Goal: Information Seeking & Learning: Learn about a topic

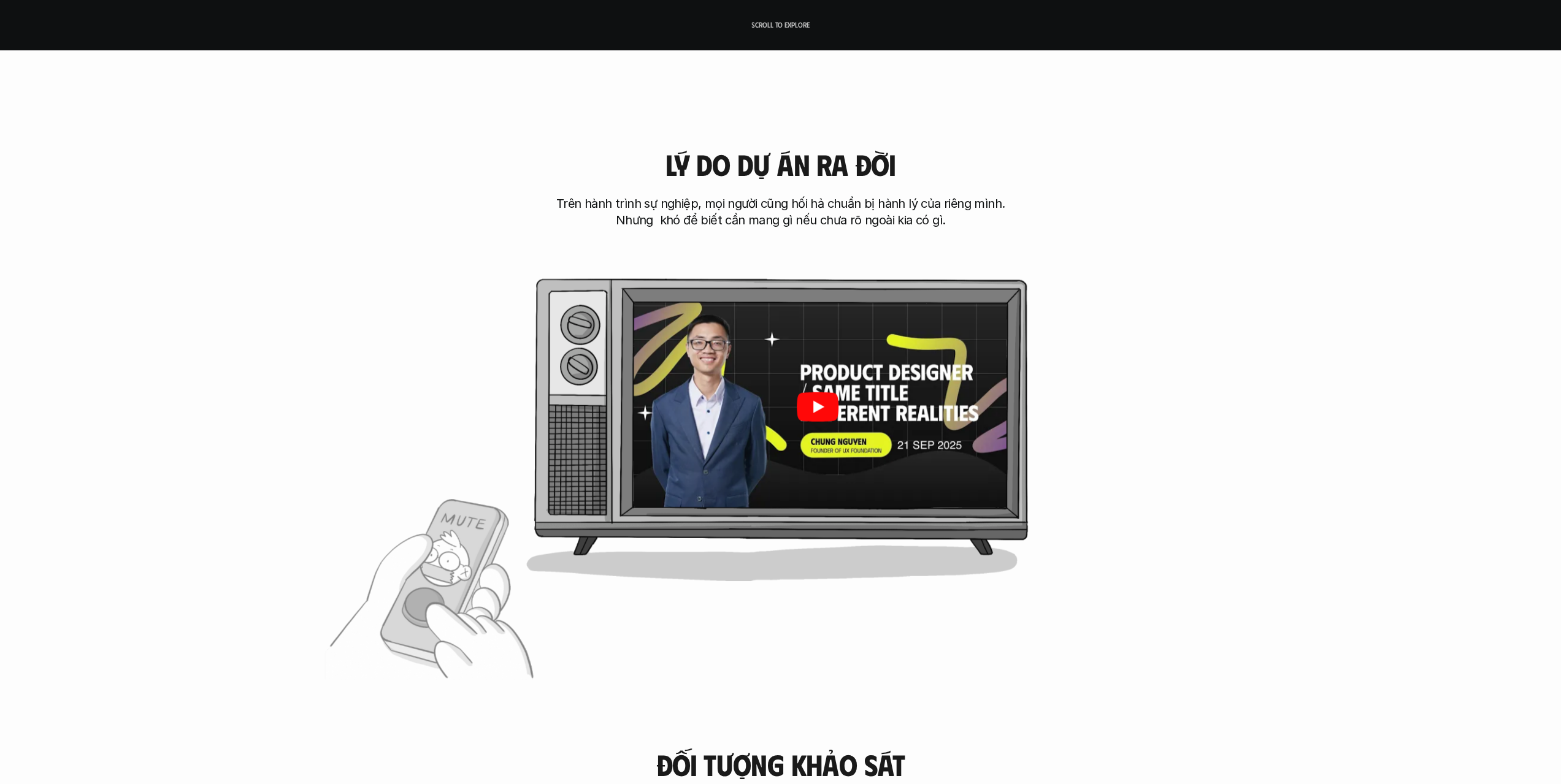
scroll to position [735, 0]
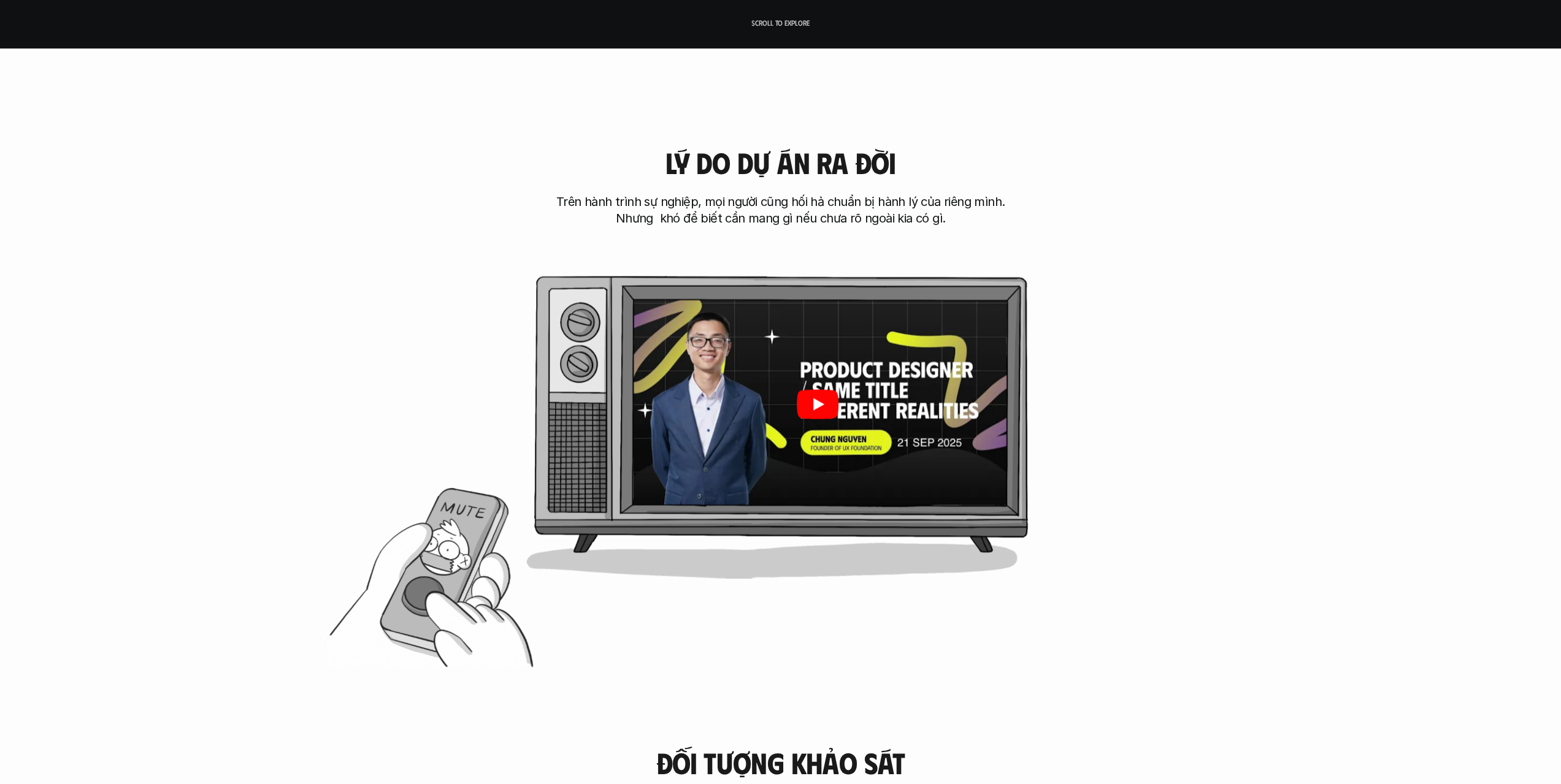
click at [790, 420] on div at bounding box center [818, 404] width 380 height 213
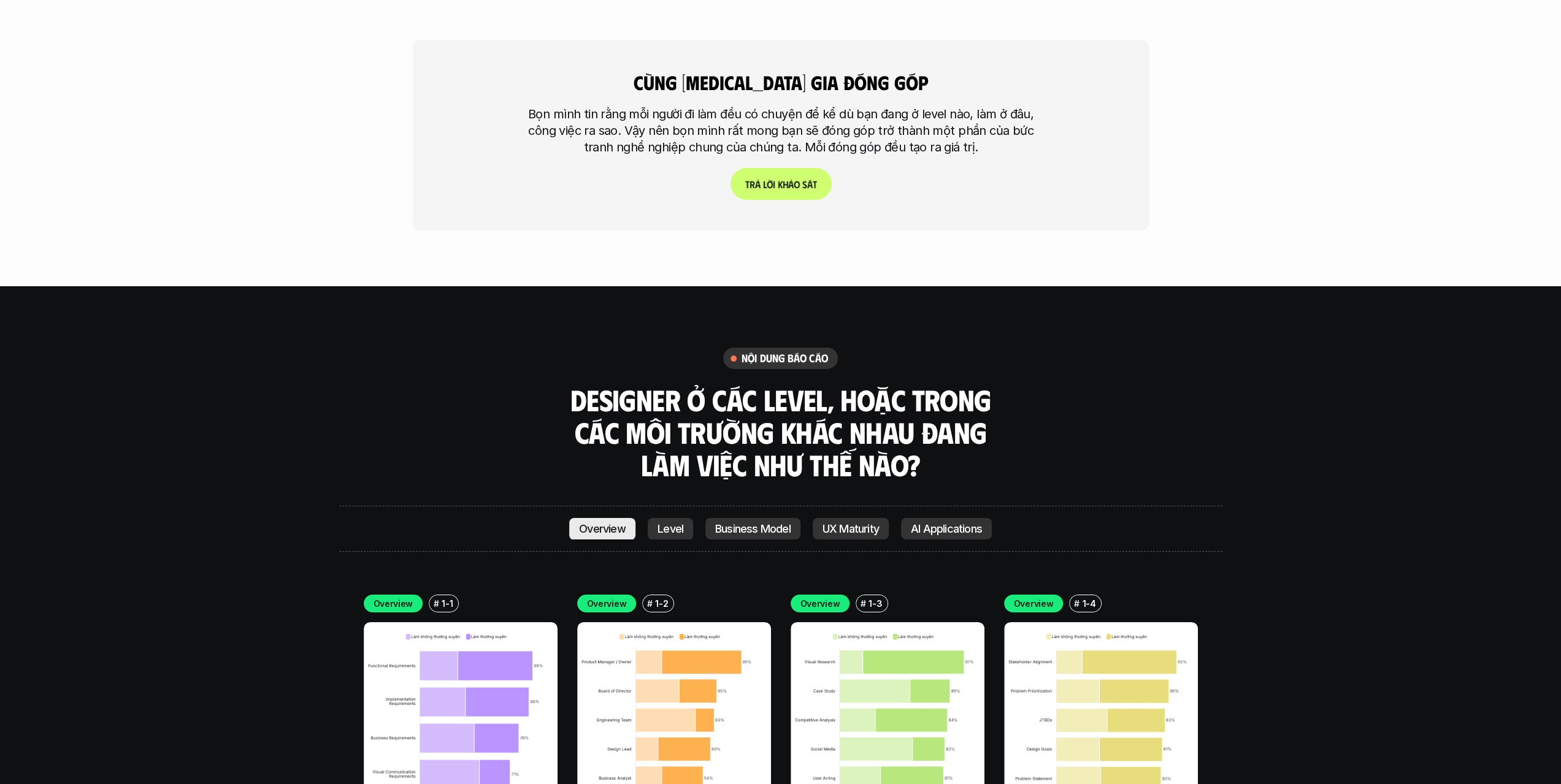
scroll to position [4413, 0]
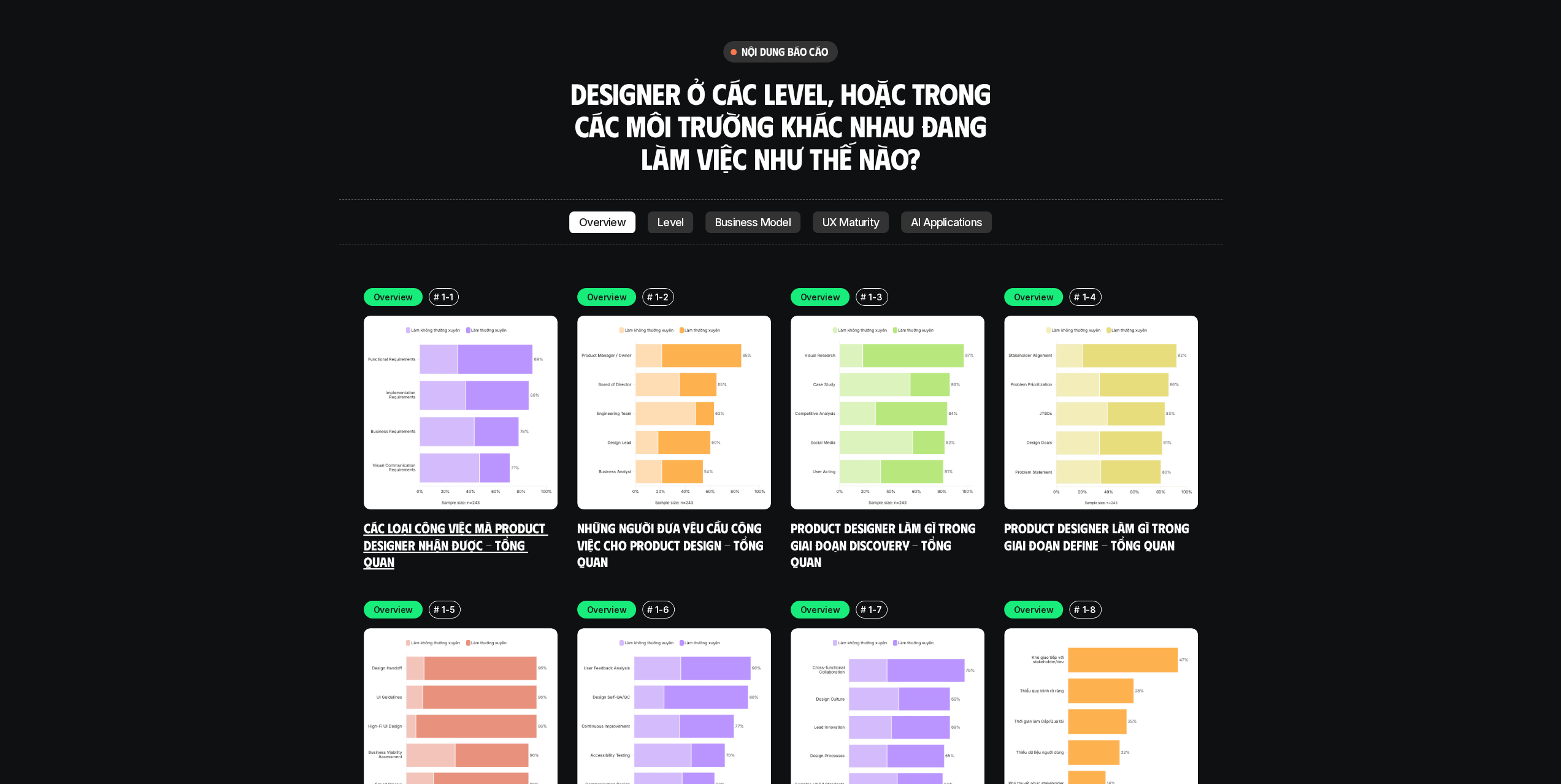
click at [441, 519] on link "Các loại công việc mà Product Designer nhận được - Tổng quan" at bounding box center [456, 544] width 184 height 50
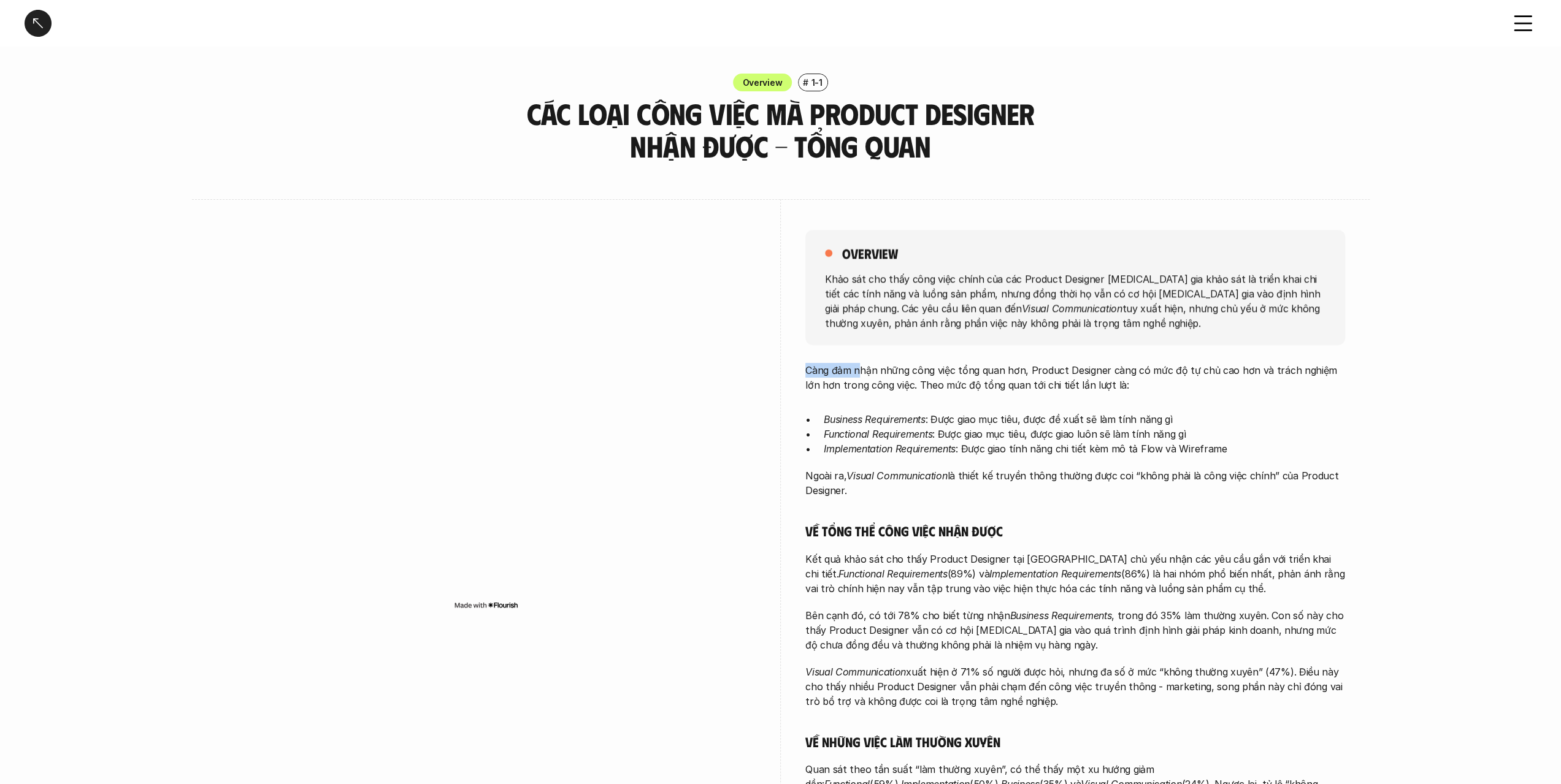
drag, startPoint x: 807, startPoint y: 367, endPoint x: 924, endPoint y: 380, distance: 117.7
click at [914, 380] on p "Càng đảm nhận những công việc tổng quan hơn, Product Designer càng có mức độ tự…" at bounding box center [1075, 378] width 540 height 29
click at [941, 380] on p "Càng đảm nhận những công việc tổng quan hơn, Product Designer càng có mức độ tự…" at bounding box center [1075, 378] width 540 height 29
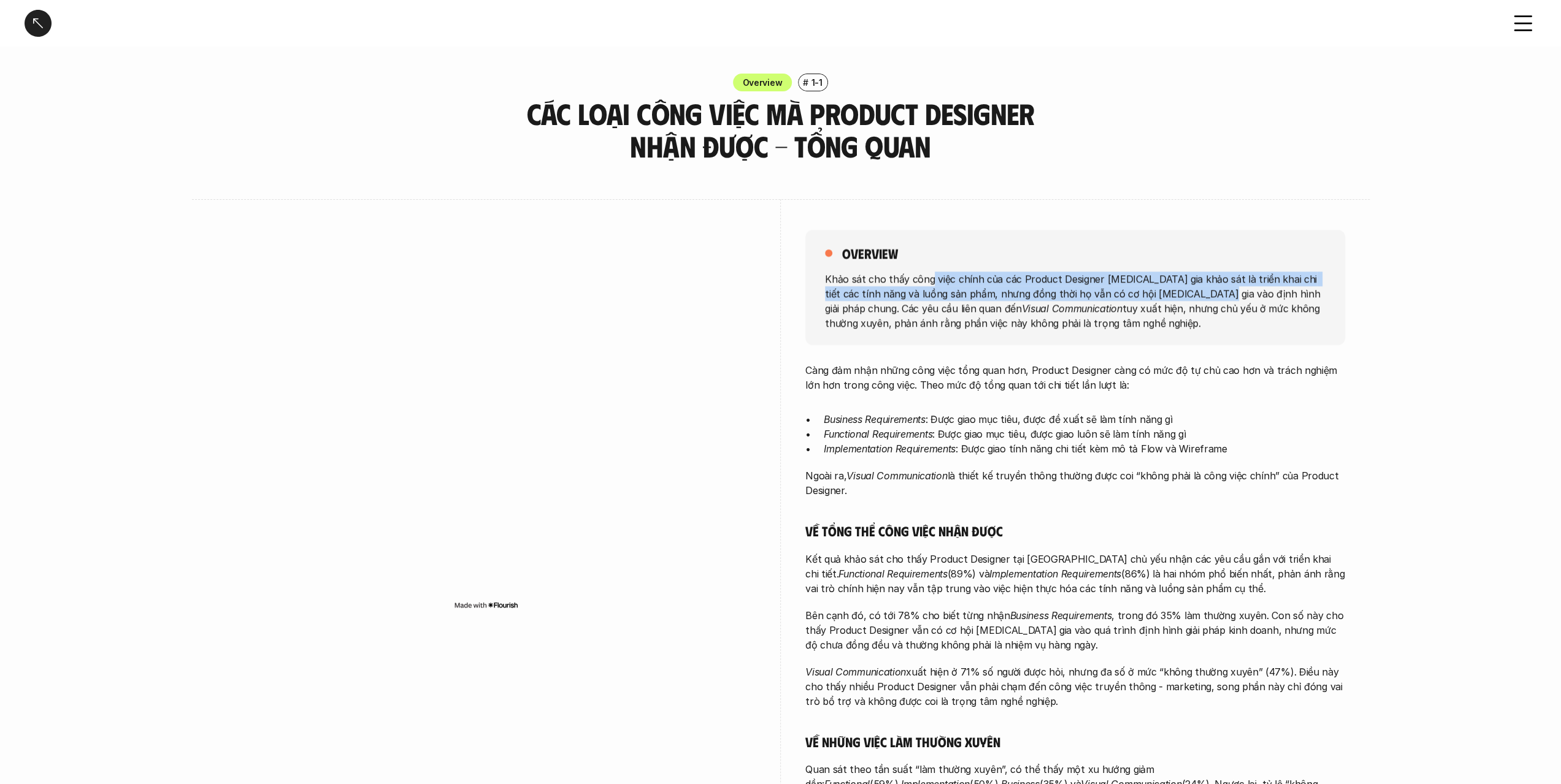
drag, startPoint x: 942, startPoint y: 275, endPoint x: 1113, endPoint y: 292, distance: 171.8
click at [1110, 292] on p "Khảo sát cho thấy công việc chính của các Product Designer [MEDICAL_DATA] gia k…" at bounding box center [1075, 300] width 500 height 59
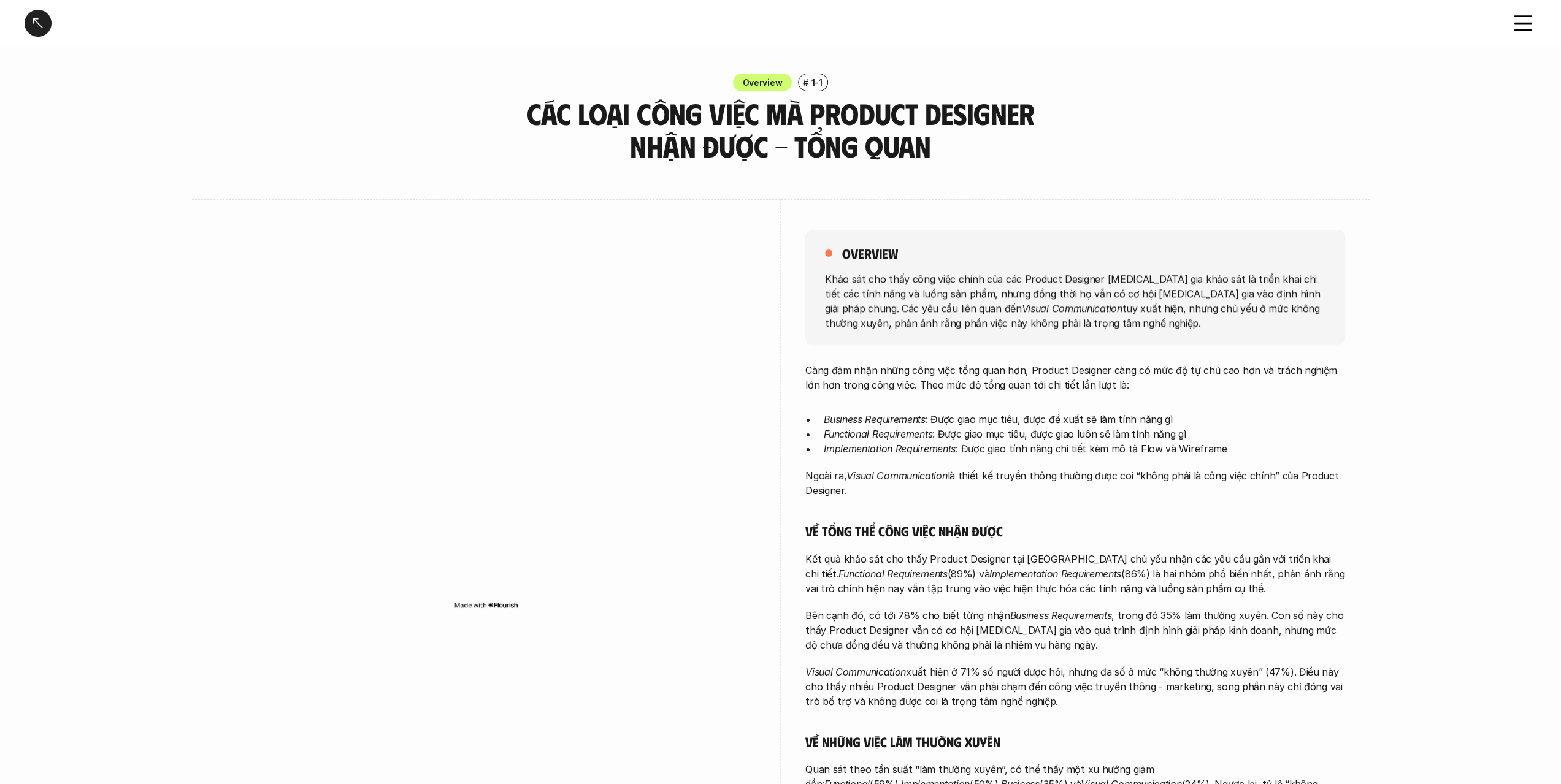
click at [1195, 295] on p "Khảo sát cho thấy công việc chính của các Product Designer [MEDICAL_DATA] gia k…" at bounding box center [1075, 300] width 500 height 59
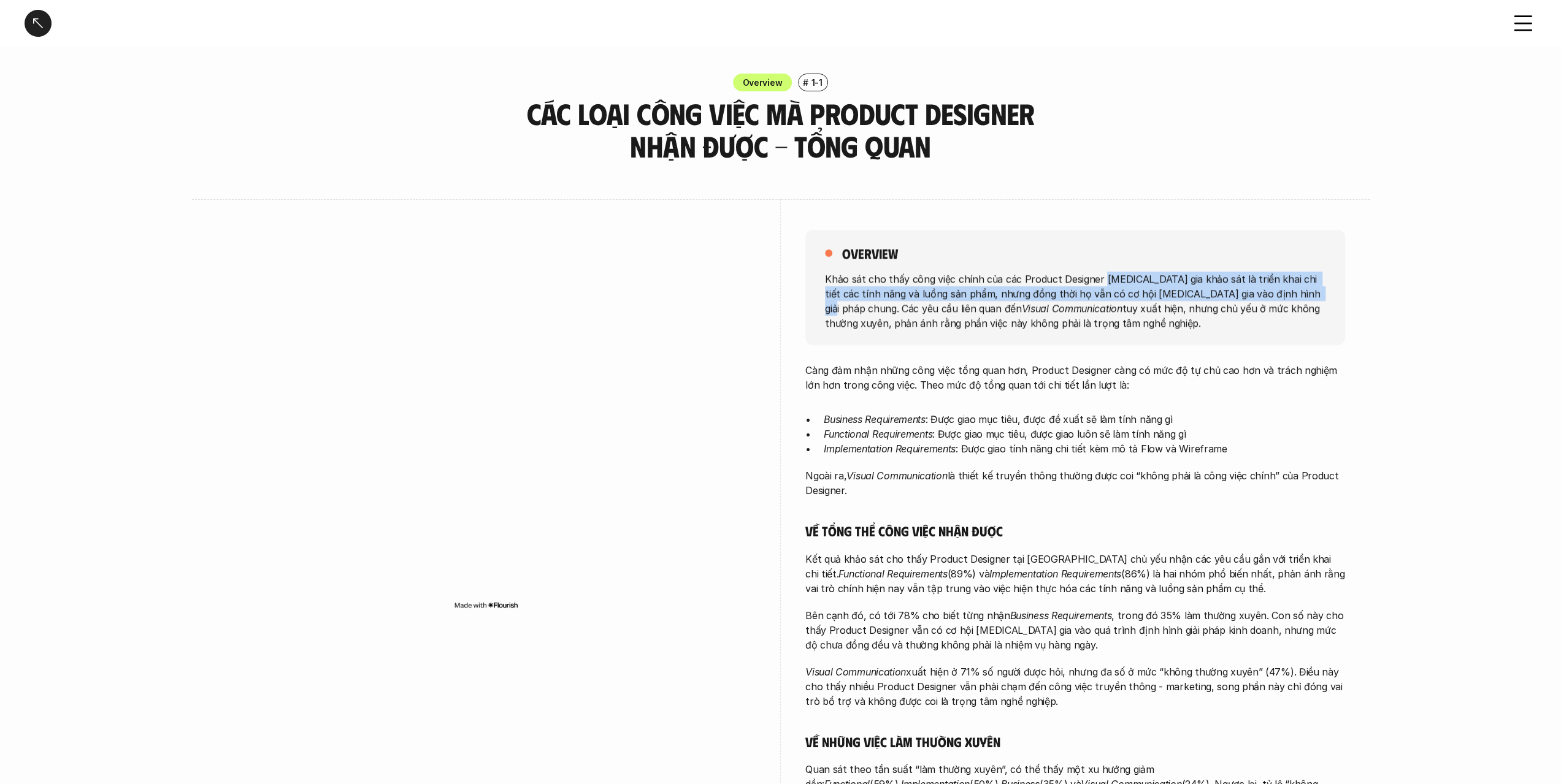
drag, startPoint x: 1075, startPoint y: 273, endPoint x: 1251, endPoint y: 291, distance: 176.9
click at [1243, 291] on p "Khảo sát cho thấy công việc chính của các Product Designer [MEDICAL_DATA] gia k…" at bounding box center [1075, 300] width 500 height 59
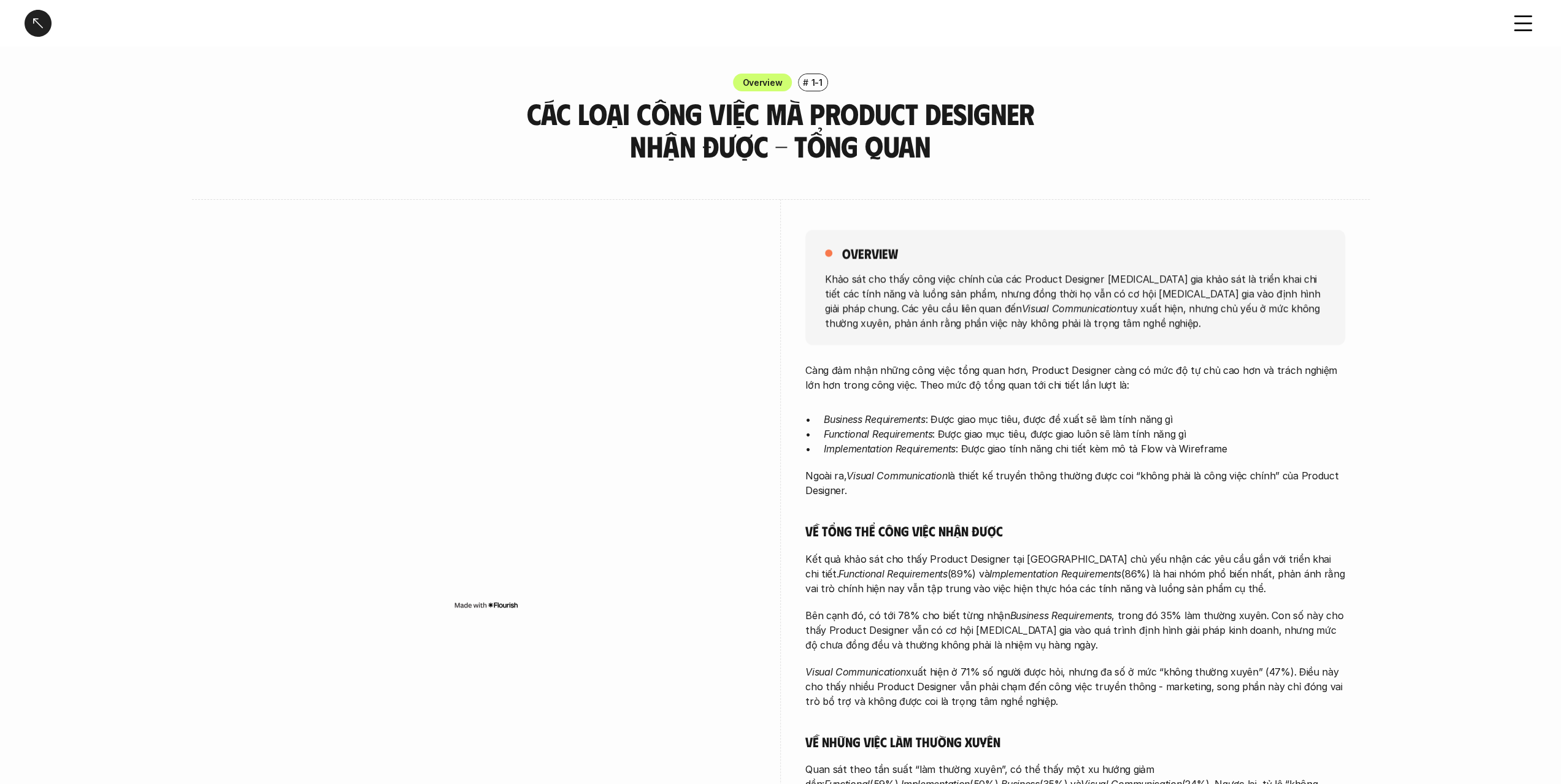
click at [1251, 291] on p "Khảo sát cho thấy công việc chính của các Product Designer [MEDICAL_DATA] gia k…" at bounding box center [1075, 300] width 500 height 59
drag, startPoint x: 845, startPoint y: 292, endPoint x: 1112, endPoint y: 298, distance: 267.1
click at [1091, 296] on p "Khảo sát cho thấy công việc chính của các Product Designer [MEDICAL_DATA] gia k…" at bounding box center [1075, 300] width 500 height 59
drag, startPoint x: 1112, startPoint y: 298, endPoint x: 1101, endPoint y: 299, distance: 11.0
click at [1102, 299] on p "Khảo sát cho thấy công việc chính của các Product Designer [MEDICAL_DATA] gia k…" at bounding box center [1075, 300] width 500 height 59
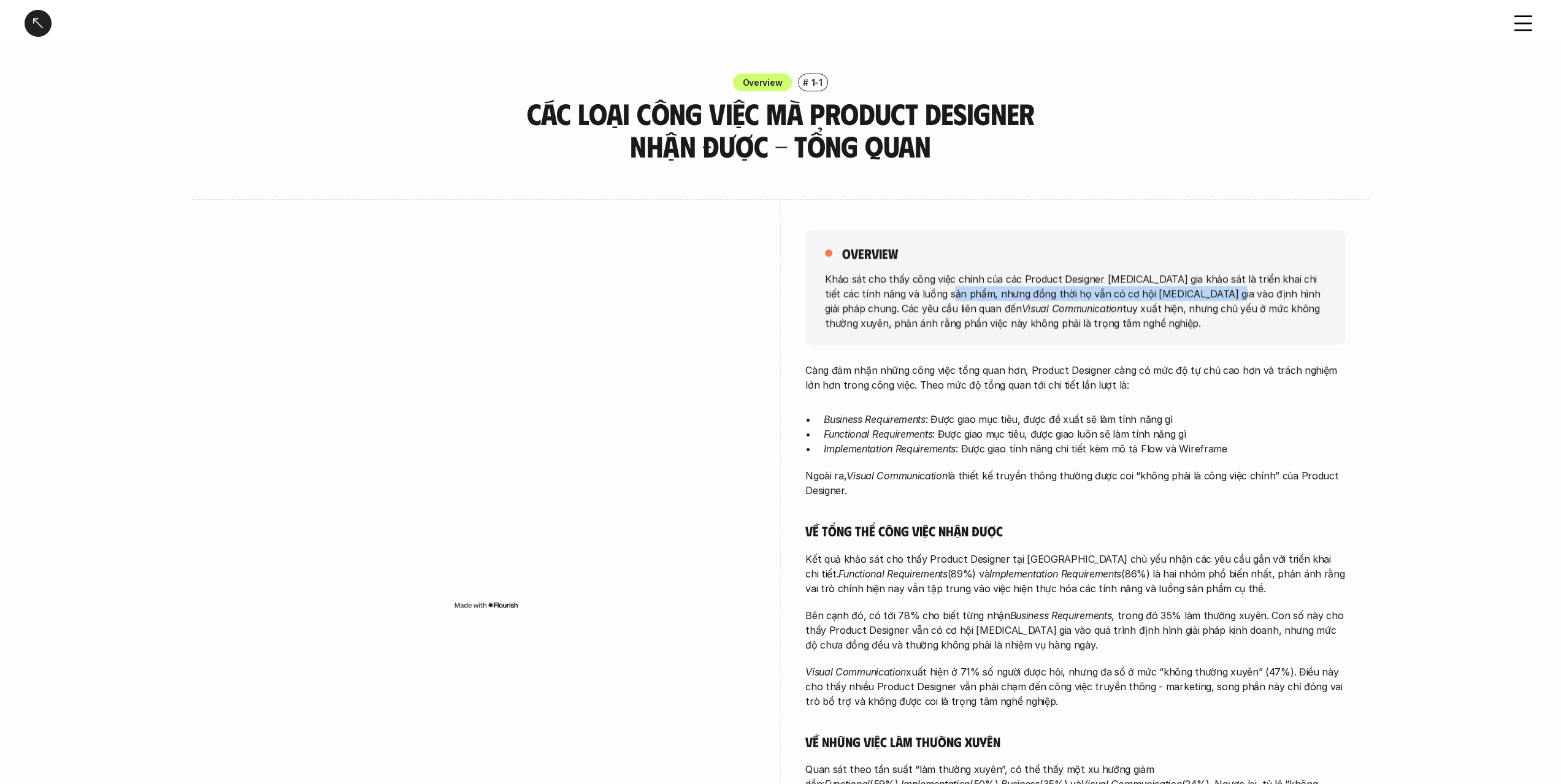
drag, startPoint x: 873, startPoint y: 286, endPoint x: 1150, endPoint y: 299, distance: 277.3
click at [1120, 297] on p "Khảo sát cho thấy công việc chính của các Product Designer [MEDICAL_DATA] gia k…" at bounding box center [1075, 300] width 500 height 59
click at [1150, 299] on p "Khảo sát cho thấy công việc chính của các Product Designer [MEDICAL_DATA] gia k…" at bounding box center [1075, 300] width 500 height 59
drag, startPoint x: 1005, startPoint y: 291, endPoint x: 1182, endPoint y: 297, distance: 177.1
click at [1177, 297] on p "Khảo sát cho thấy công việc chính của các Product Designer [MEDICAL_DATA] gia k…" at bounding box center [1075, 300] width 500 height 59
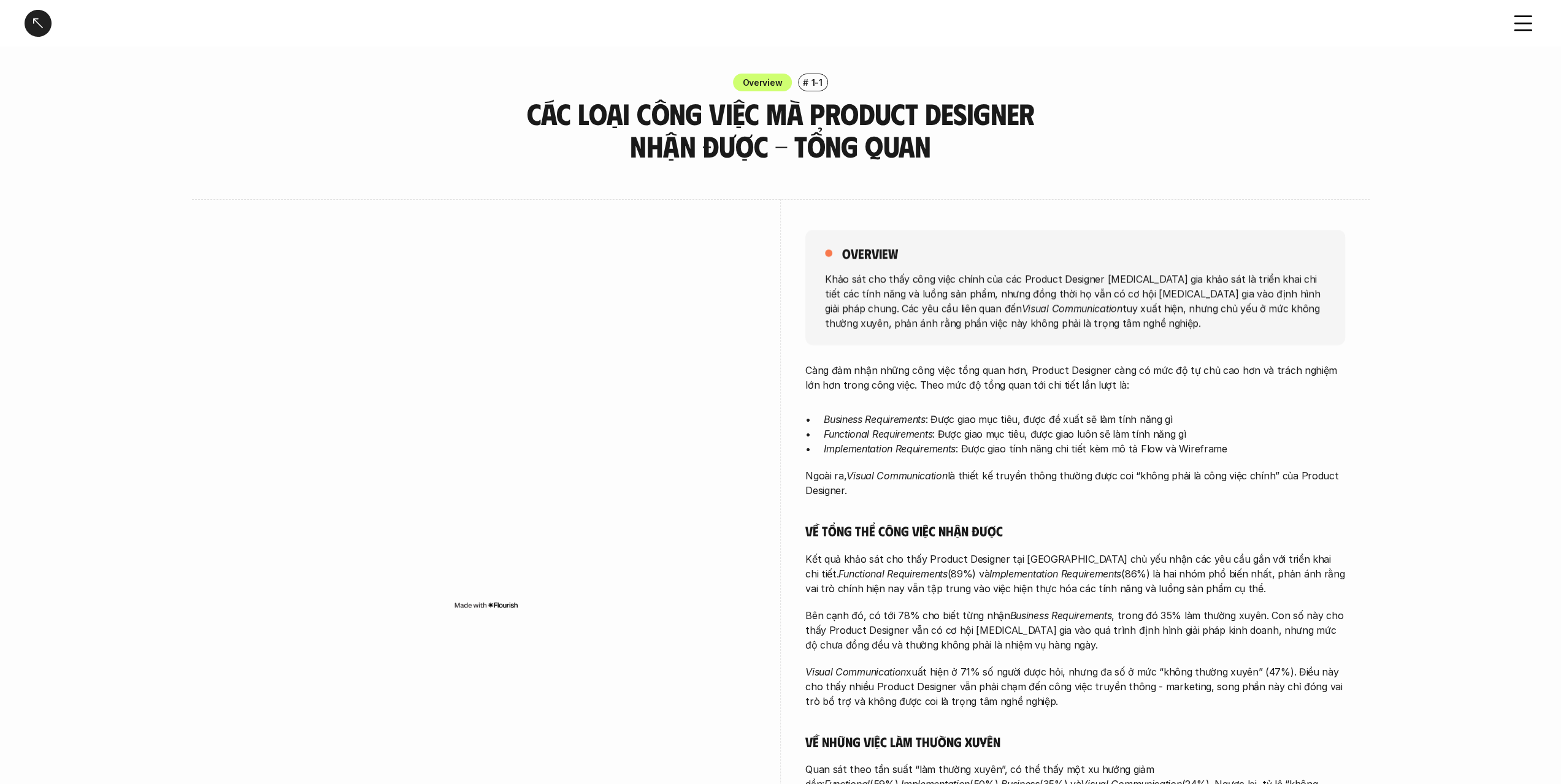
drag, startPoint x: 1199, startPoint y: 298, endPoint x: 1184, endPoint y: 300, distance: 15.1
click at [1191, 300] on p "Khảo sát cho thấy công việc chính của các Product Designer [MEDICAL_DATA] gia k…" at bounding box center [1075, 300] width 500 height 59
drag, startPoint x: 929, startPoint y: 296, endPoint x: 1222, endPoint y: 302, distance: 293.1
click at [1214, 302] on p "Khảo sát cho thấy công việc chính của các Product Designer [MEDICAL_DATA] gia k…" at bounding box center [1075, 300] width 500 height 59
click at [1234, 304] on p "Khảo sát cho thấy công việc chính của các Product Designer [MEDICAL_DATA] gia k…" at bounding box center [1075, 300] width 500 height 59
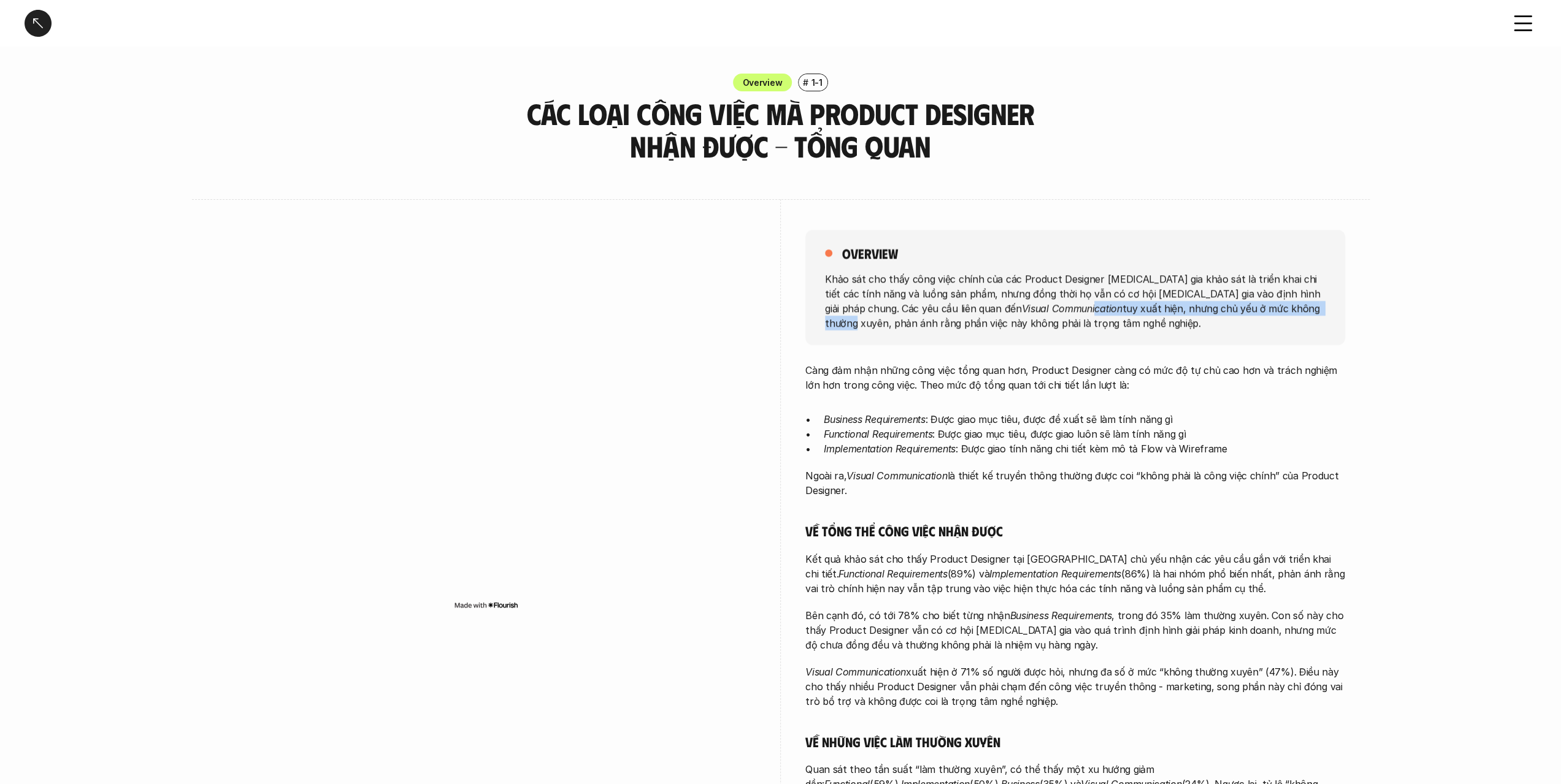
drag, startPoint x: 869, startPoint y: 307, endPoint x: 1127, endPoint y: 307, distance: 258.0
click at [1112, 307] on p "Khảo sát cho thấy công việc chính của các Product Designer [MEDICAL_DATA] gia k…" at bounding box center [1075, 300] width 500 height 59
click at [1127, 307] on p "Khảo sát cho thấy công việc chính của các Product Designer [MEDICAL_DATA] gia k…" at bounding box center [1075, 300] width 500 height 59
drag, startPoint x: 999, startPoint y: 313, endPoint x: 1239, endPoint y: 321, distance: 240.1
click at [1201, 319] on p "Khảo sát cho thấy công việc chính của các Product Designer [MEDICAL_DATA] gia k…" at bounding box center [1075, 300] width 500 height 59
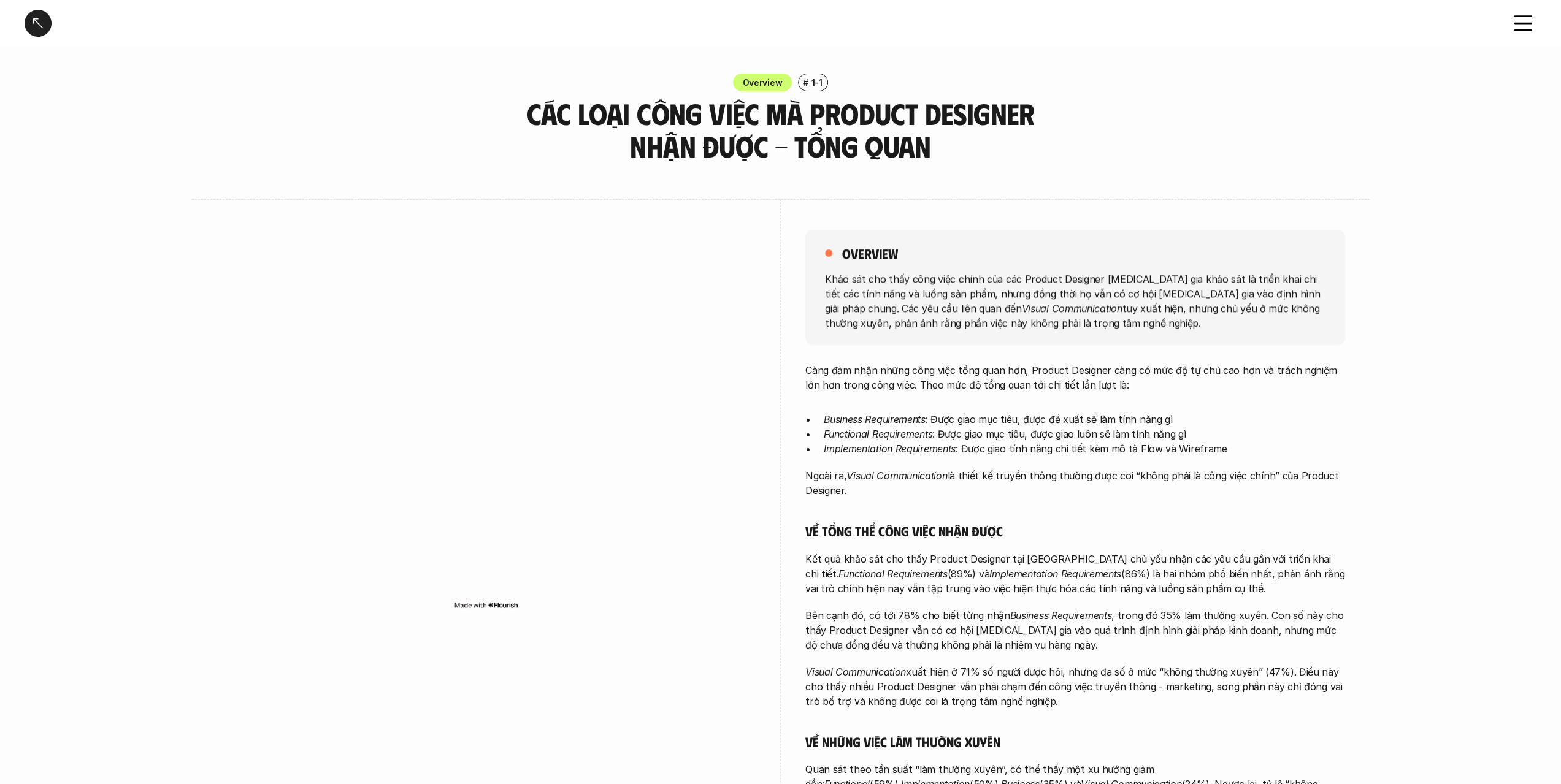
click at [1256, 321] on p "Khảo sát cho thấy công việc chính của các Product Designer [MEDICAL_DATA] gia k…" at bounding box center [1075, 300] width 500 height 59
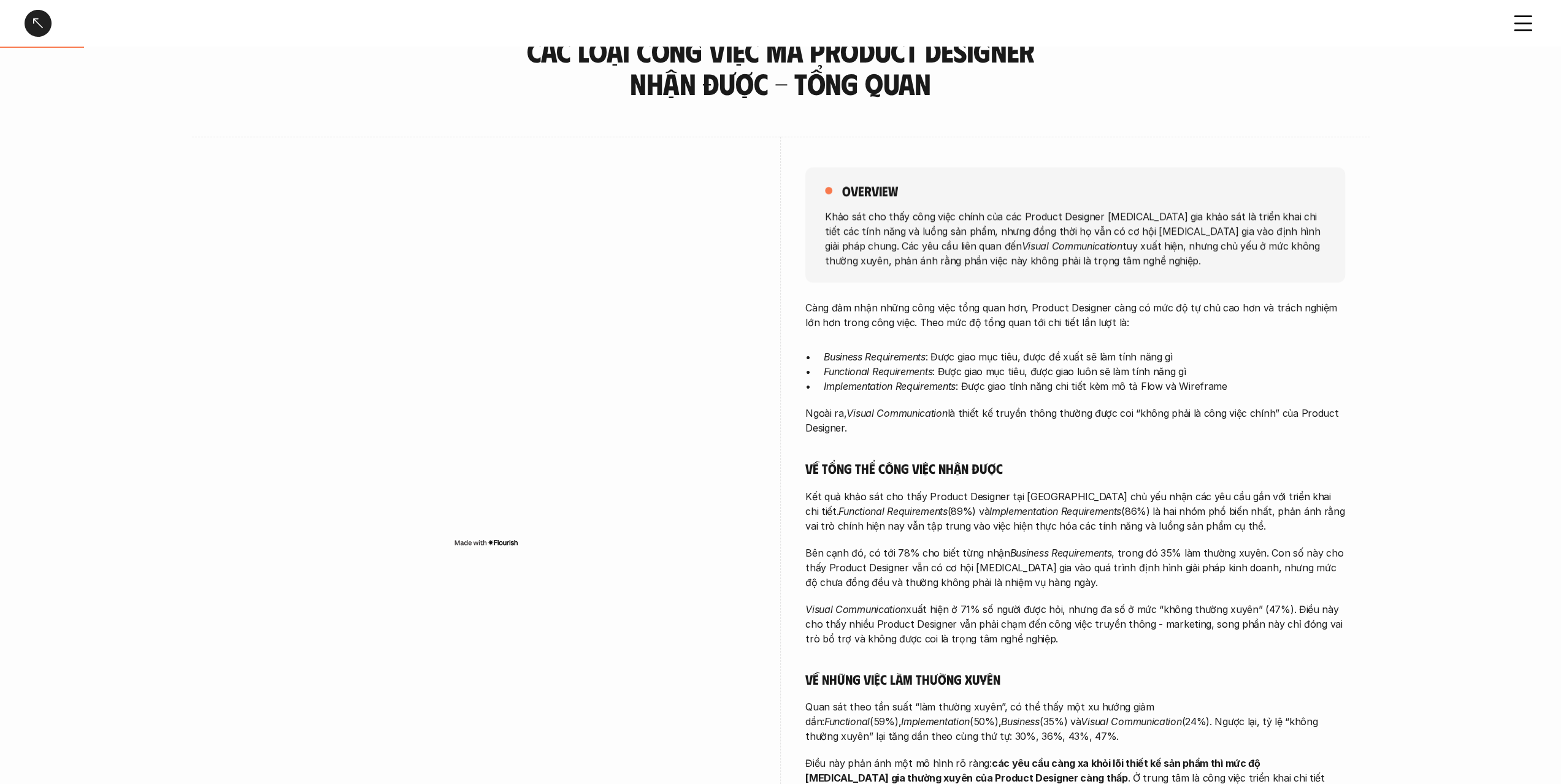
scroll to position [123, 0]
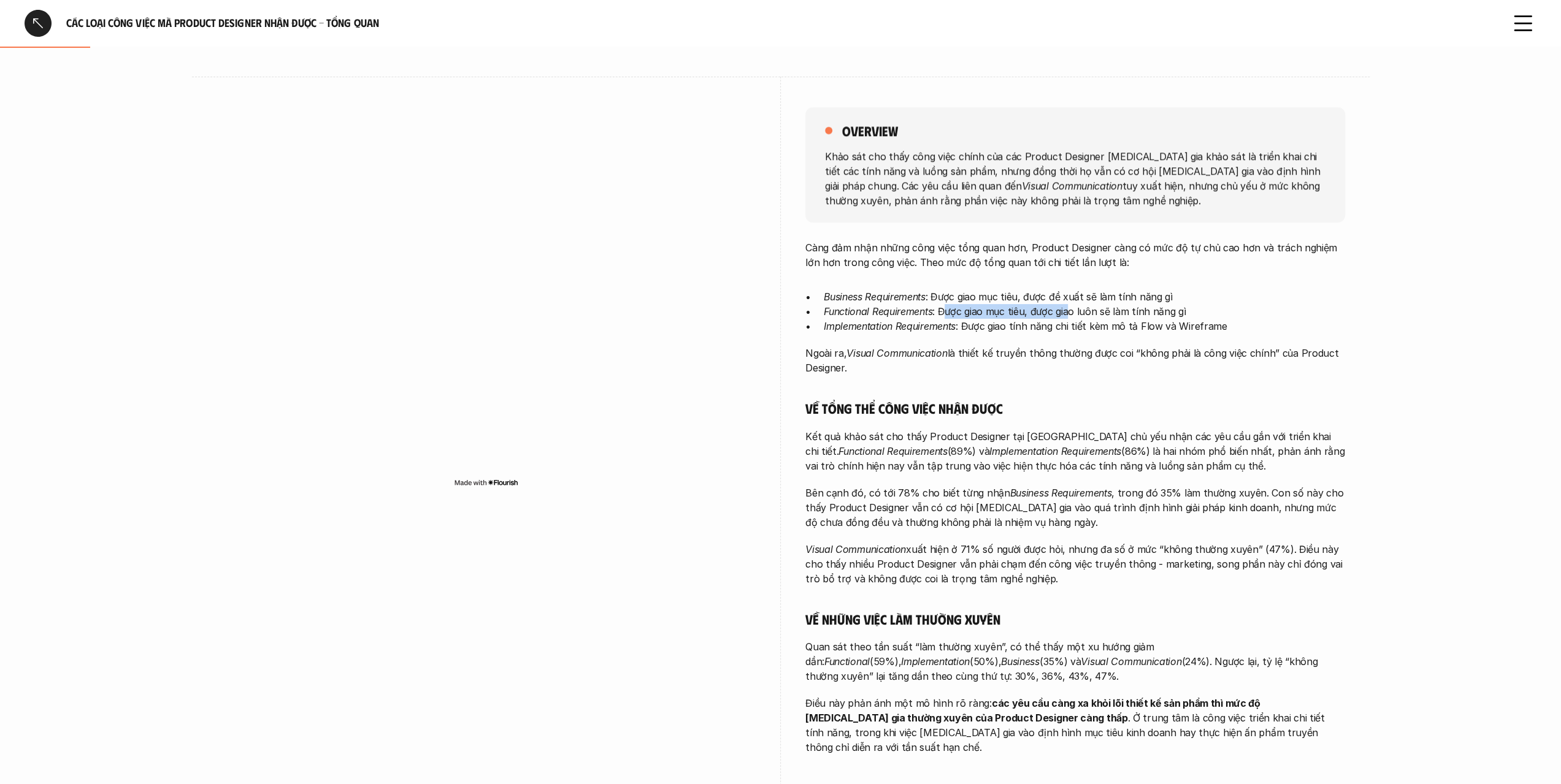
drag, startPoint x: 941, startPoint y: 313, endPoint x: 1116, endPoint y: 316, distance: 175.0
click at [1099, 318] on p "Functional Requirements : Được giao mục tiêu, được giao luôn sẽ làm tính năng gì" at bounding box center [1085, 312] width 521 height 15
click at [1116, 316] on p "Functional Requirements : Được giao mục tiêu, được giao luôn sẽ làm tính năng gì" at bounding box center [1085, 312] width 521 height 15
drag, startPoint x: 1001, startPoint y: 314, endPoint x: 1160, endPoint y: 324, distance: 159.3
click at [1150, 323] on ul "Business Requirements : Được giao mục tiêu, được đề xuất sẽ làm tính năng gì Fu…" at bounding box center [1075, 312] width 540 height 44
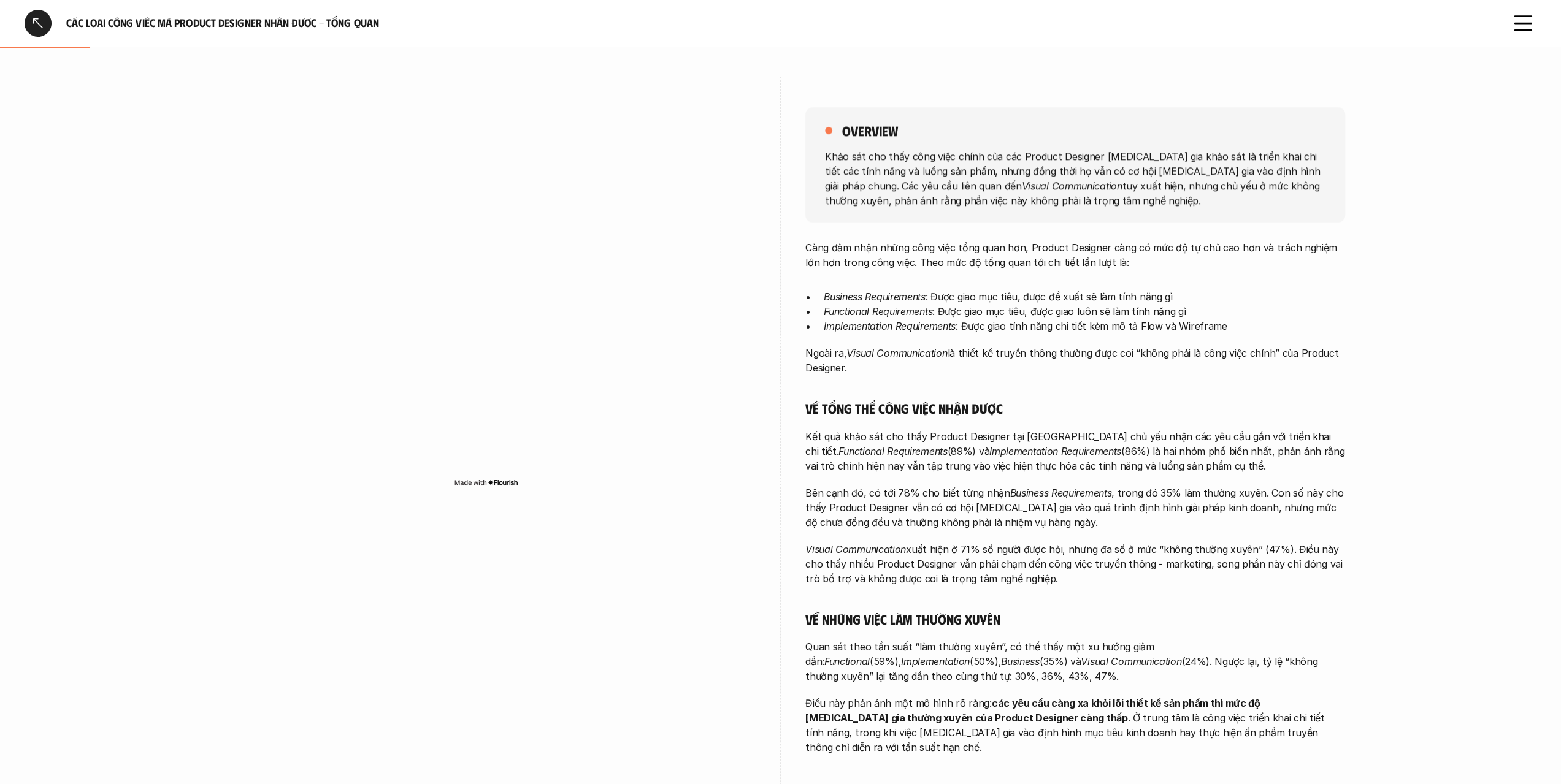
click at [1160, 324] on p "Implementation Requirements : Được giao tính năng chi tiết kèm mô tả Flow và Wi…" at bounding box center [1085, 326] width 521 height 15
drag, startPoint x: 981, startPoint y: 299, endPoint x: 1146, endPoint y: 310, distance: 165.4
click at [1135, 310] on ul "Business Requirements : Được giao mục tiêu, được đề xuất sẽ làm tính năng gì Fu…" at bounding box center [1075, 312] width 540 height 44
click at [1146, 310] on p "Functional Requirements : Được giao mục tiêu, được giao luôn sẽ làm tính năng gì" at bounding box center [1085, 312] width 521 height 15
drag, startPoint x: 984, startPoint y: 296, endPoint x: 1109, endPoint y: 300, distance: 125.1
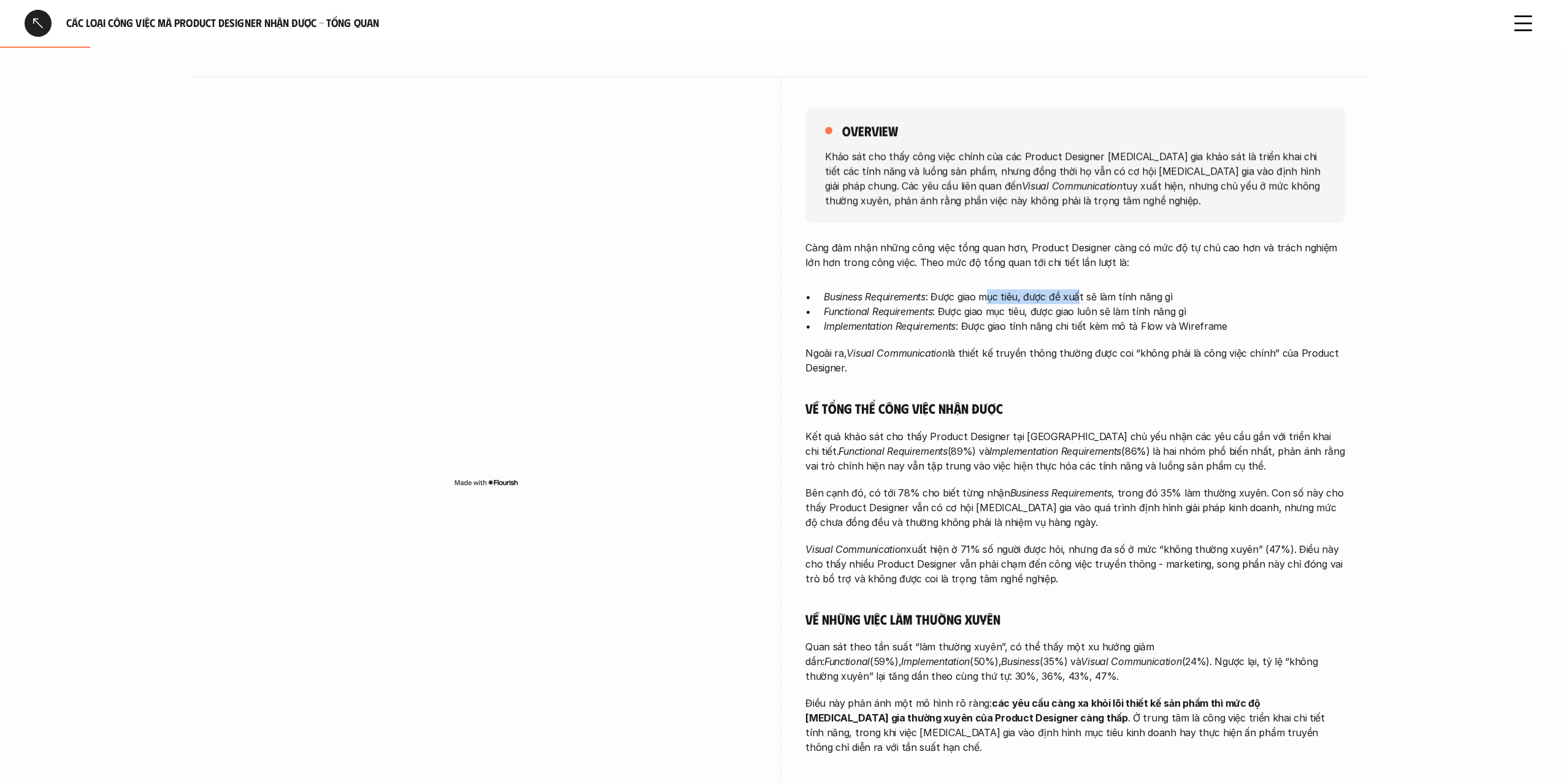
click at [1104, 300] on p "Business Requirements : Được giao mục tiêu, được đề xuất sẽ làm tính năng gì" at bounding box center [1085, 297] width 521 height 15
drag, startPoint x: 1120, startPoint y: 300, endPoint x: 1024, endPoint y: 302, distance: 96.0
click at [1118, 300] on p "Business Requirements : Được giao mục tiêu, được đề xuất sẽ làm tính năng gì" at bounding box center [1085, 297] width 521 height 15
click at [880, 315] on em "Functional Requirements" at bounding box center [878, 312] width 109 height 12
drag, startPoint x: 824, startPoint y: 329, endPoint x: 1094, endPoint y: 323, distance: 270.1
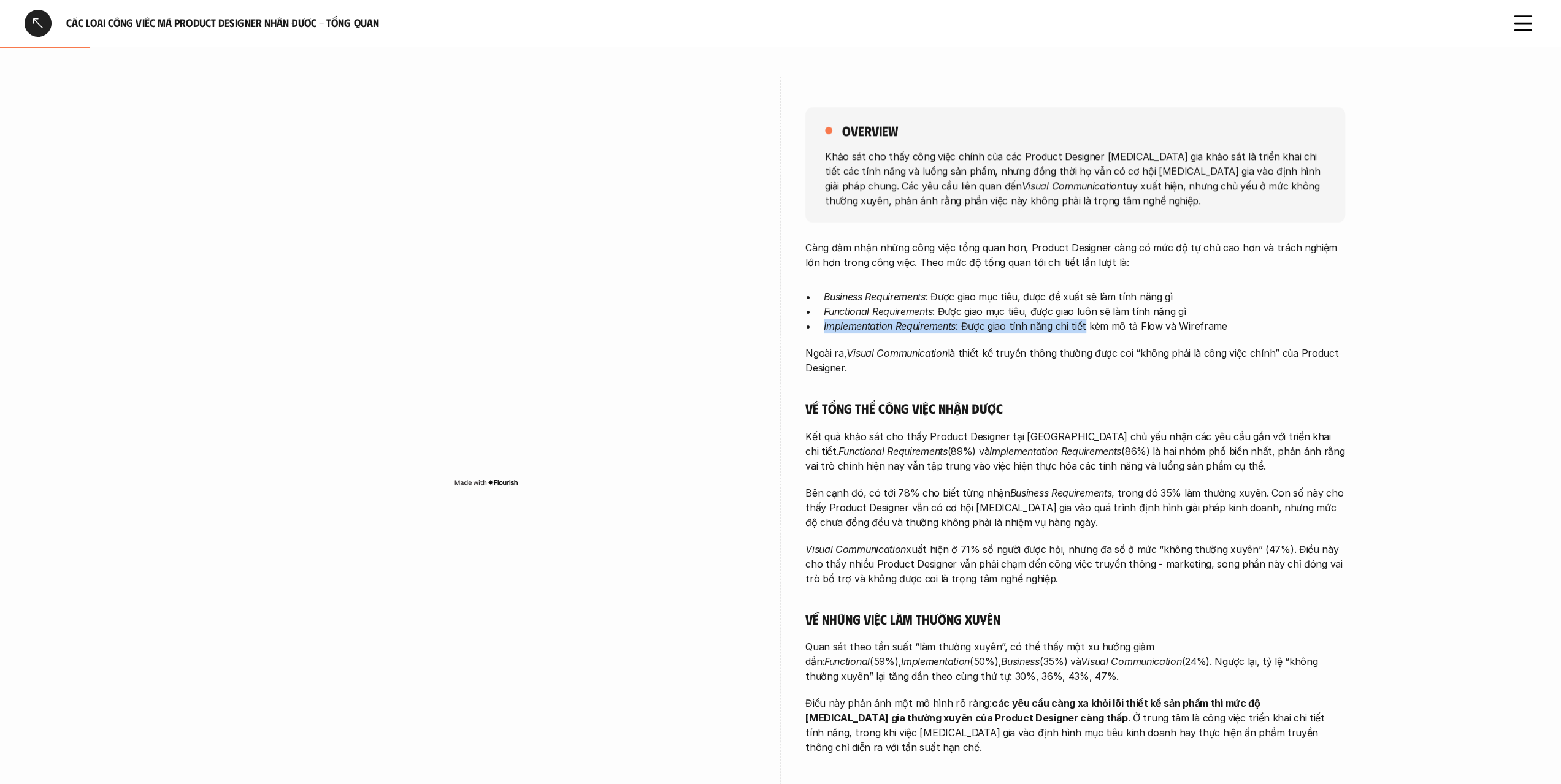
click at [1088, 324] on p "Implementation Requirements : Được giao tính năng chi tiết kèm mô tả Flow và Wi…" at bounding box center [1085, 326] width 521 height 15
click at [1099, 323] on p "Implementation Requirements : Được giao tính năng chi tiết kèm mô tả Flow và Wi…" at bounding box center [1085, 326] width 521 height 15
drag, startPoint x: 970, startPoint y: 326, endPoint x: 1150, endPoint y: 329, distance: 180.0
click at [1148, 329] on p "Implementation Requirements : Được giao tính năng chi tiết kèm mô tả Flow và Wi…" at bounding box center [1085, 326] width 521 height 15
click at [1150, 329] on p "Implementation Requirements : Được giao tính năng chi tiết kèm mô tả Flow và Wi…" at bounding box center [1085, 326] width 521 height 15
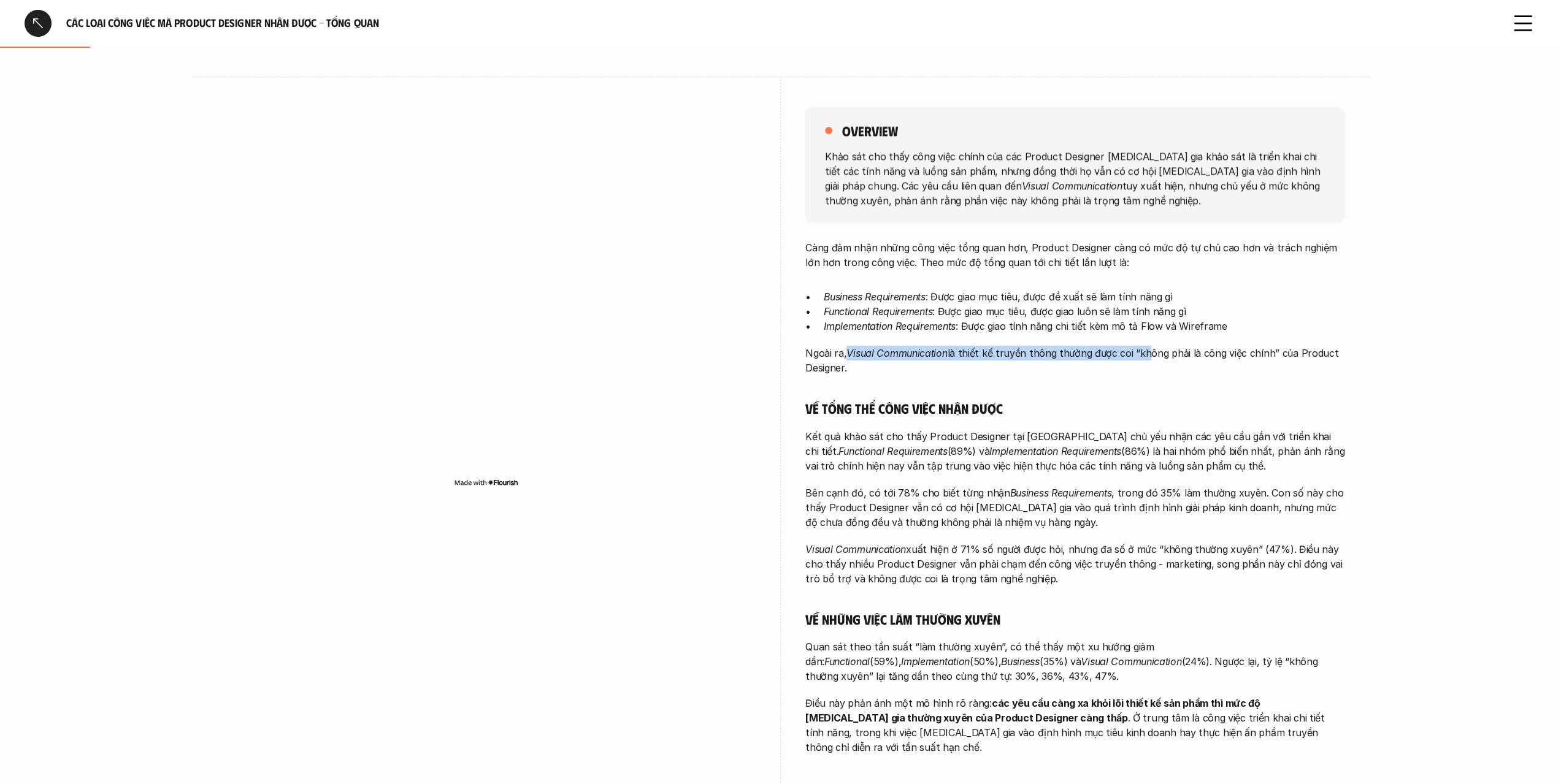
drag, startPoint x: 842, startPoint y: 350, endPoint x: 1164, endPoint y: 348, distance: 322.0
click at [1144, 350] on p "Ngoài ra, Visual Communication là thiết kế truyền thông thường được coi “không …" at bounding box center [1075, 361] width 540 height 29
click at [1167, 348] on p "Ngoài ra, Visual Communication là thiết kế truyền thông thường được coi “không …" at bounding box center [1075, 361] width 540 height 29
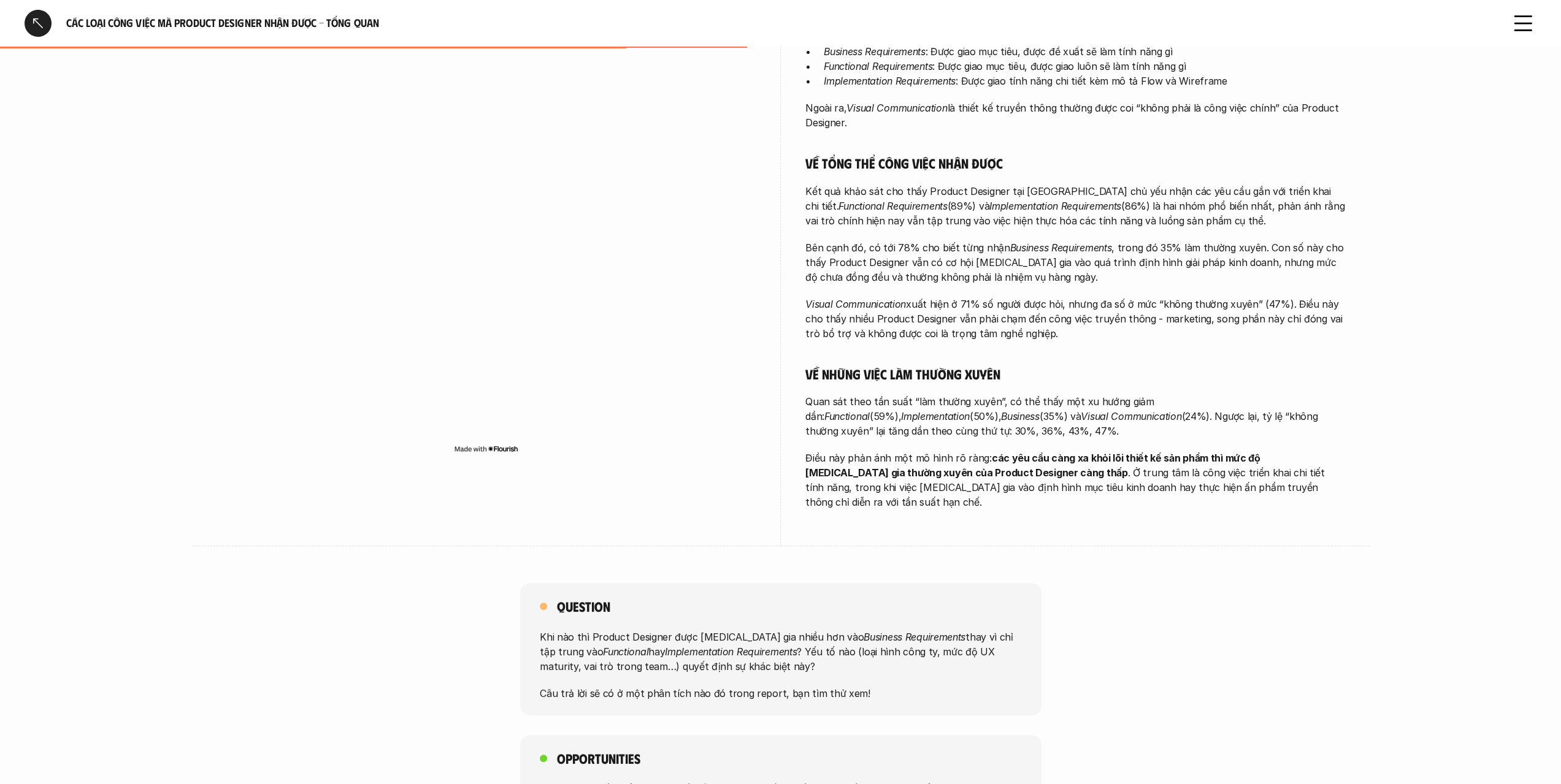
scroll to position [613, 0]
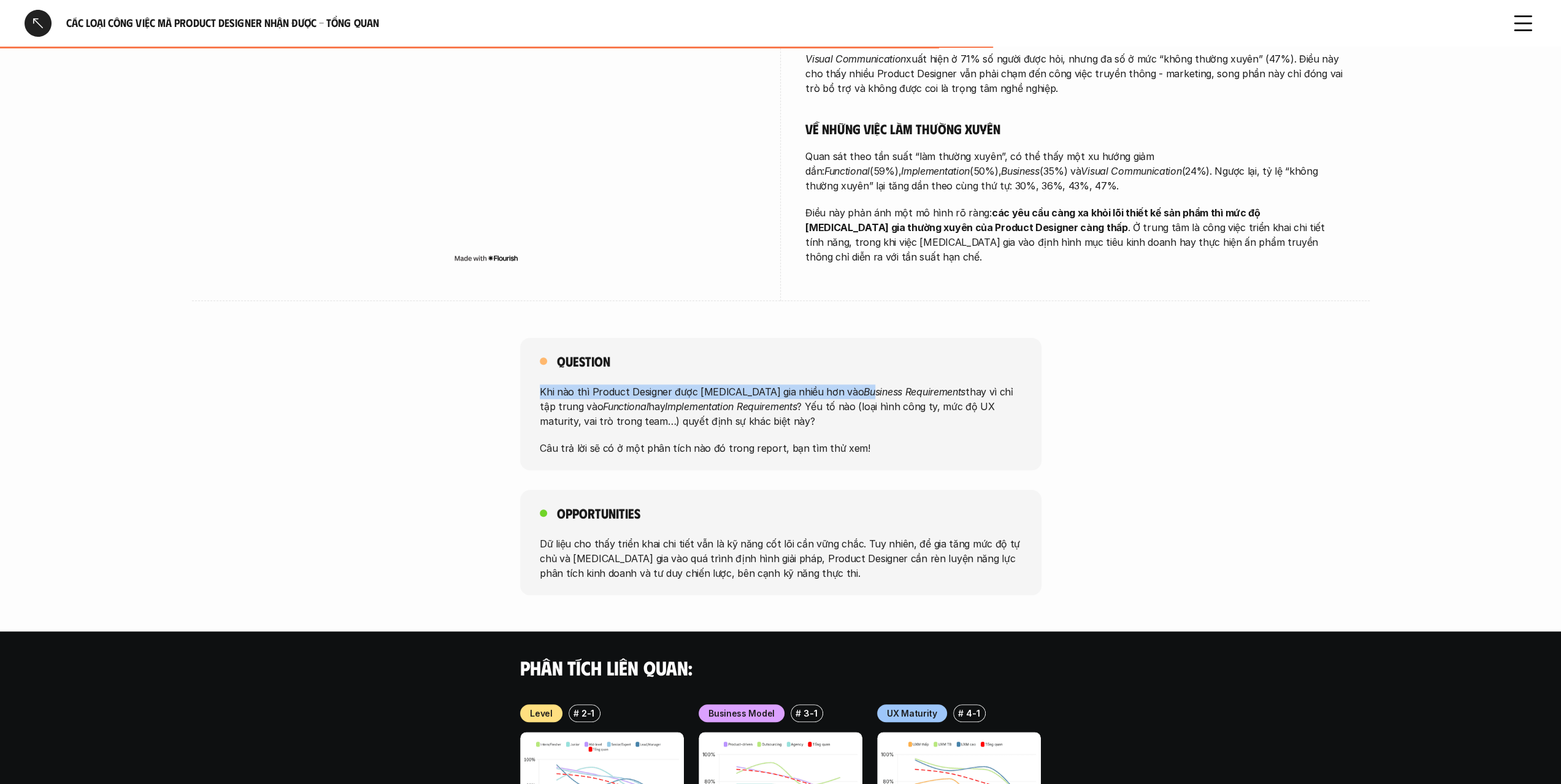
drag, startPoint x: 536, startPoint y: 363, endPoint x: 802, endPoint y: 377, distance: 266.4
click at [792, 363] on div "Question Khi nào thì Product Designer được [MEDICAL_DATA] gia nhiều hơn vào Bus…" at bounding box center [781, 404] width 521 height 133
click at [799, 390] on p "Khi nào thì Product Designer được [MEDICAL_DATA] gia nhiều hơn vào Business Req…" at bounding box center [781, 407] width 482 height 44
drag, startPoint x: 756, startPoint y: 377, endPoint x: 869, endPoint y: 380, distance: 113.0
click at [860, 385] on p "Khi nào thì Product Designer được [MEDICAL_DATA] gia nhiều hơn vào Business Req…" at bounding box center [781, 407] width 482 height 44
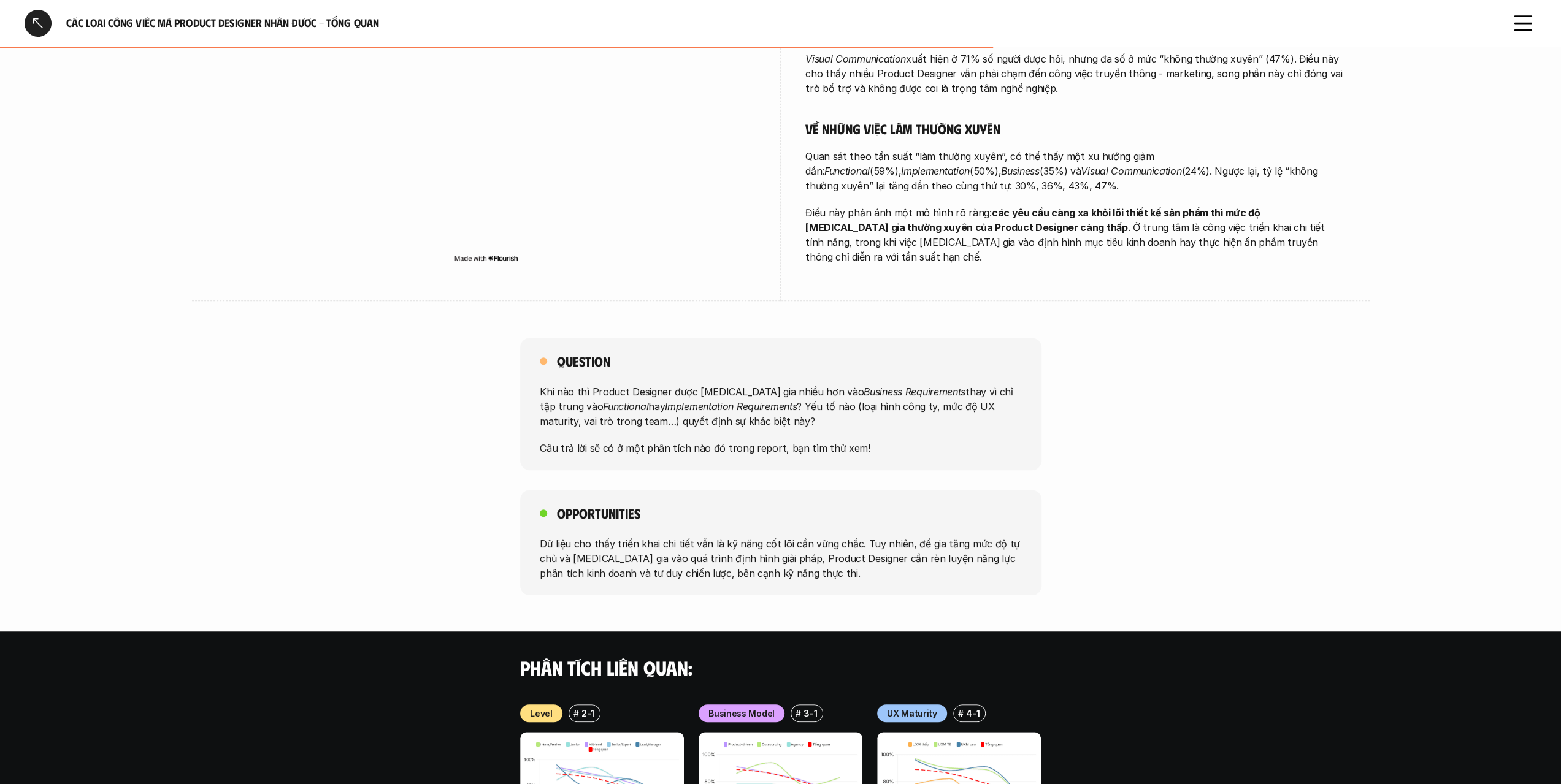
drag, startPoint x: 869, startPoint y: 380, endPoint x: 664, endPoint y: 387, distance: 205.1
click at [867, 385] on p "Khi nào thì Product Designer được [MEDICAL_DATA] gia nhiều hơn vào Business Req…" at bounding box center [781, 407] width 482 height 44
click at [582, 431] on div "Question Khi nào thì Product Designer được [MEDICAL_DATA] gia nhiều hơn vào Bus…" at bounding box center [781, 404] width 521 height 133
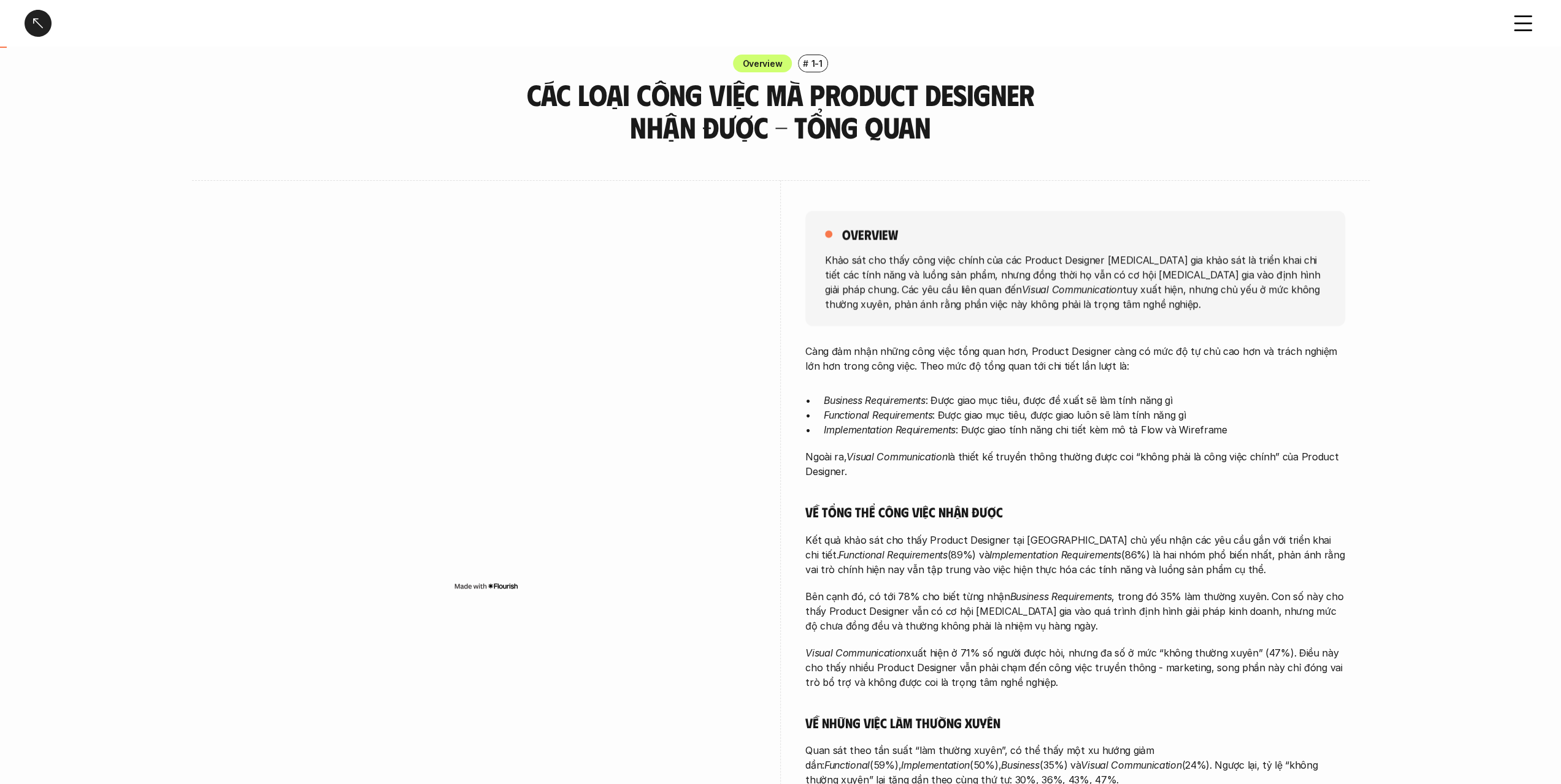
scroll to position [0, 0]
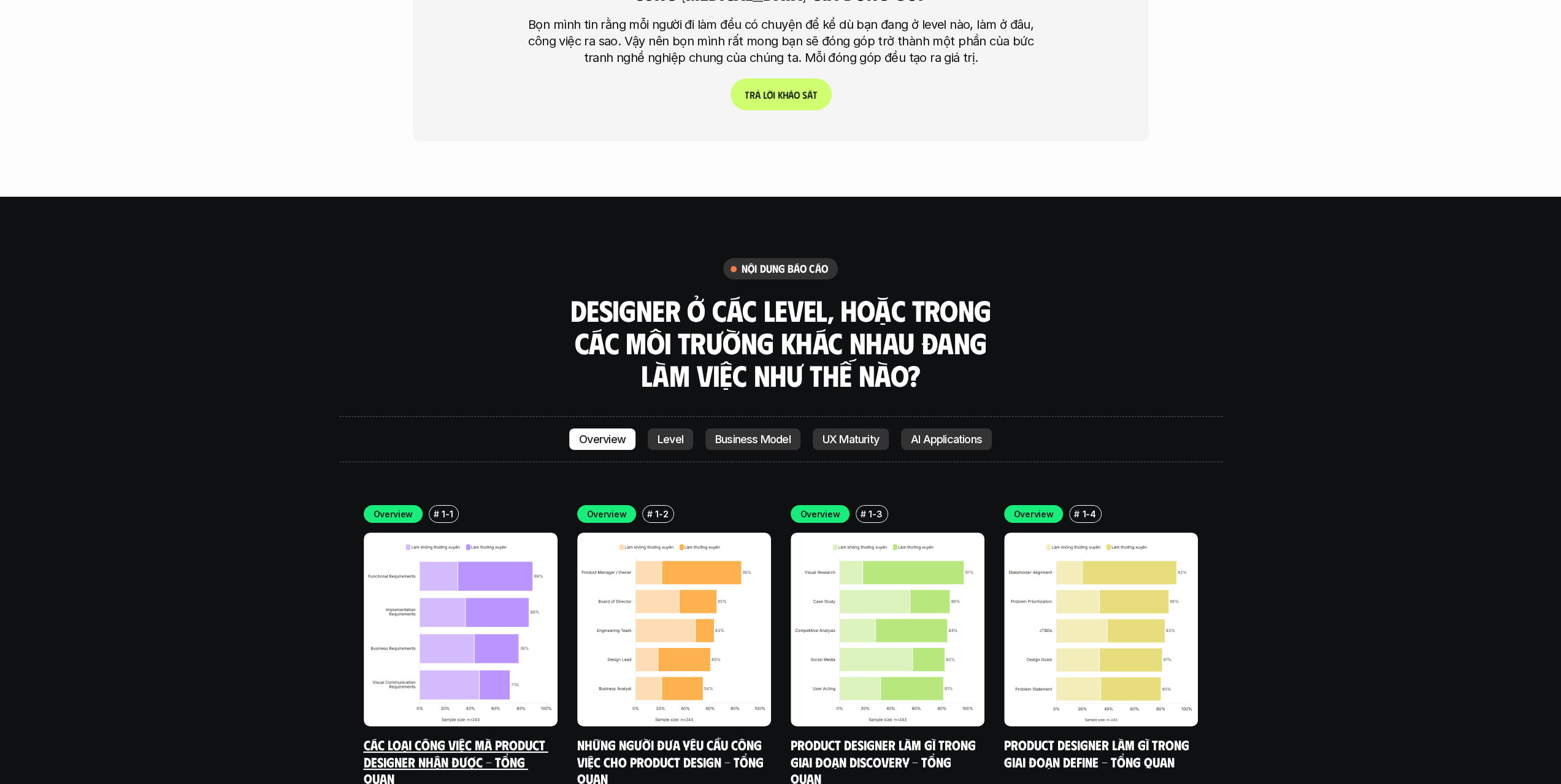
scroll to position [4349, 0]
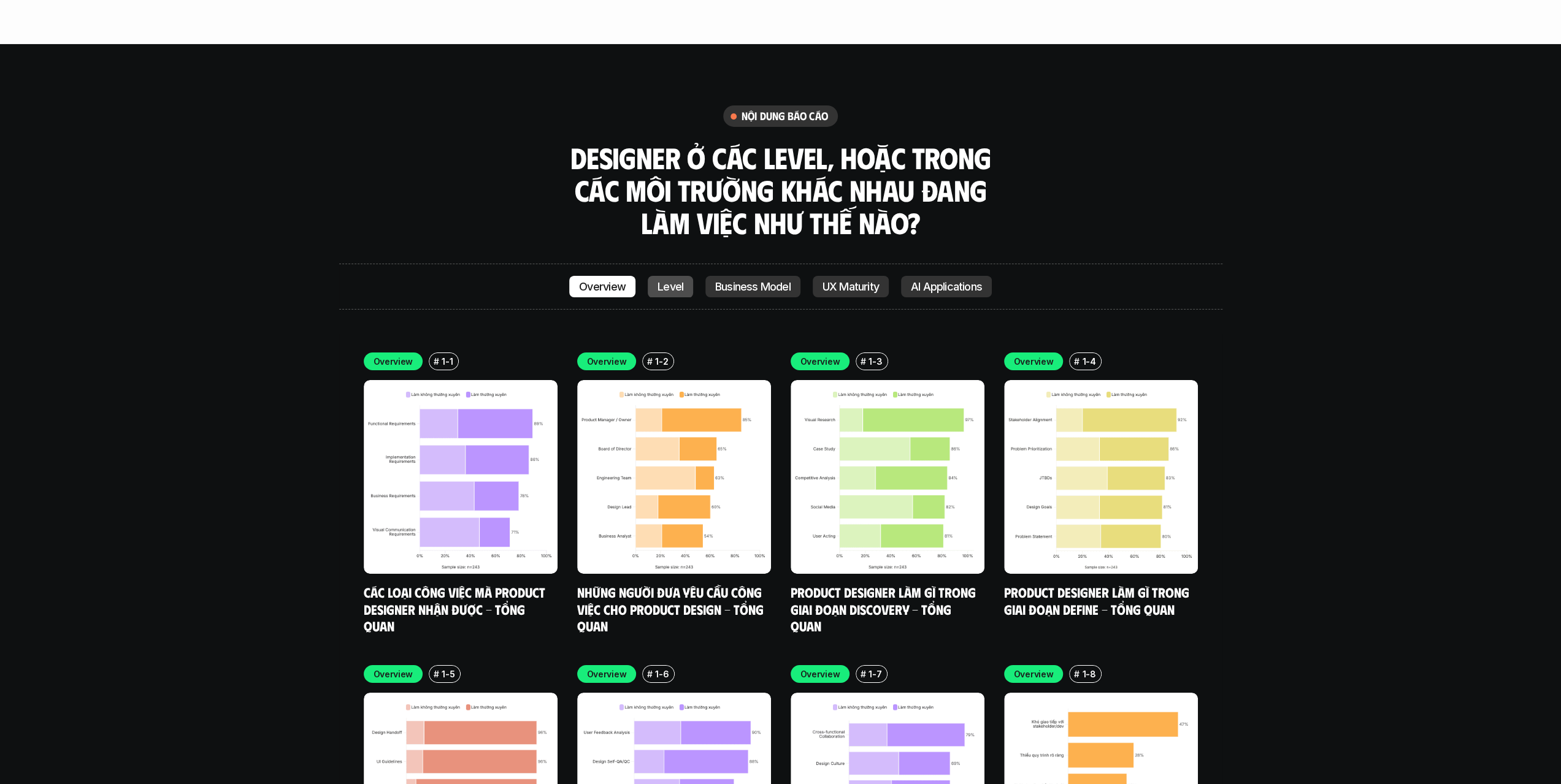
click at [683, 281] on p "Level" at bounding box center [671, 287] width 26 height 12
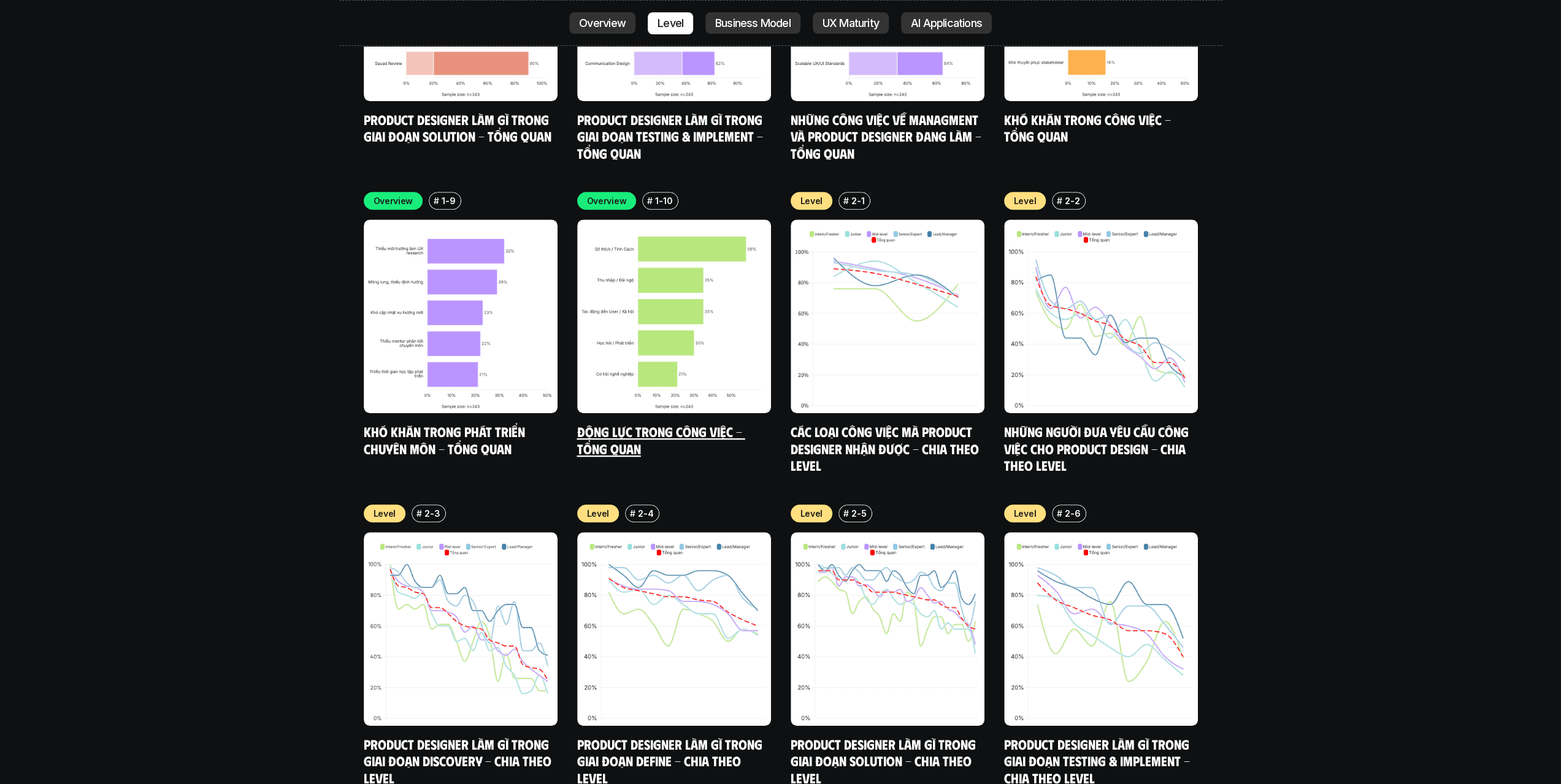
scroll to position [5140, 0]
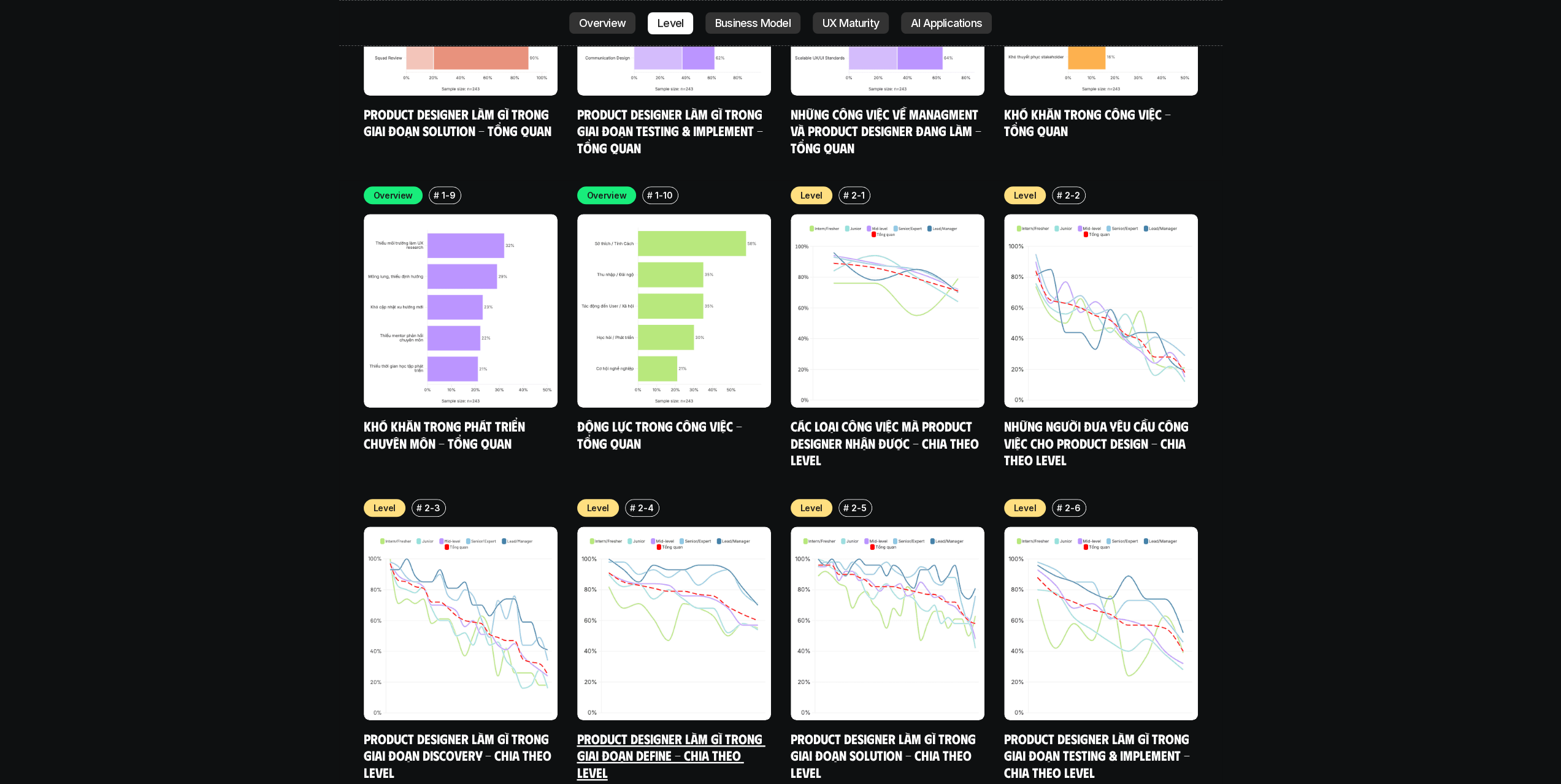
click at [657, 730] on link "Product Designer làm gì trong giai đoạn Define - Chia theo Level" at bounding box center [671, 755] width 188 height 50
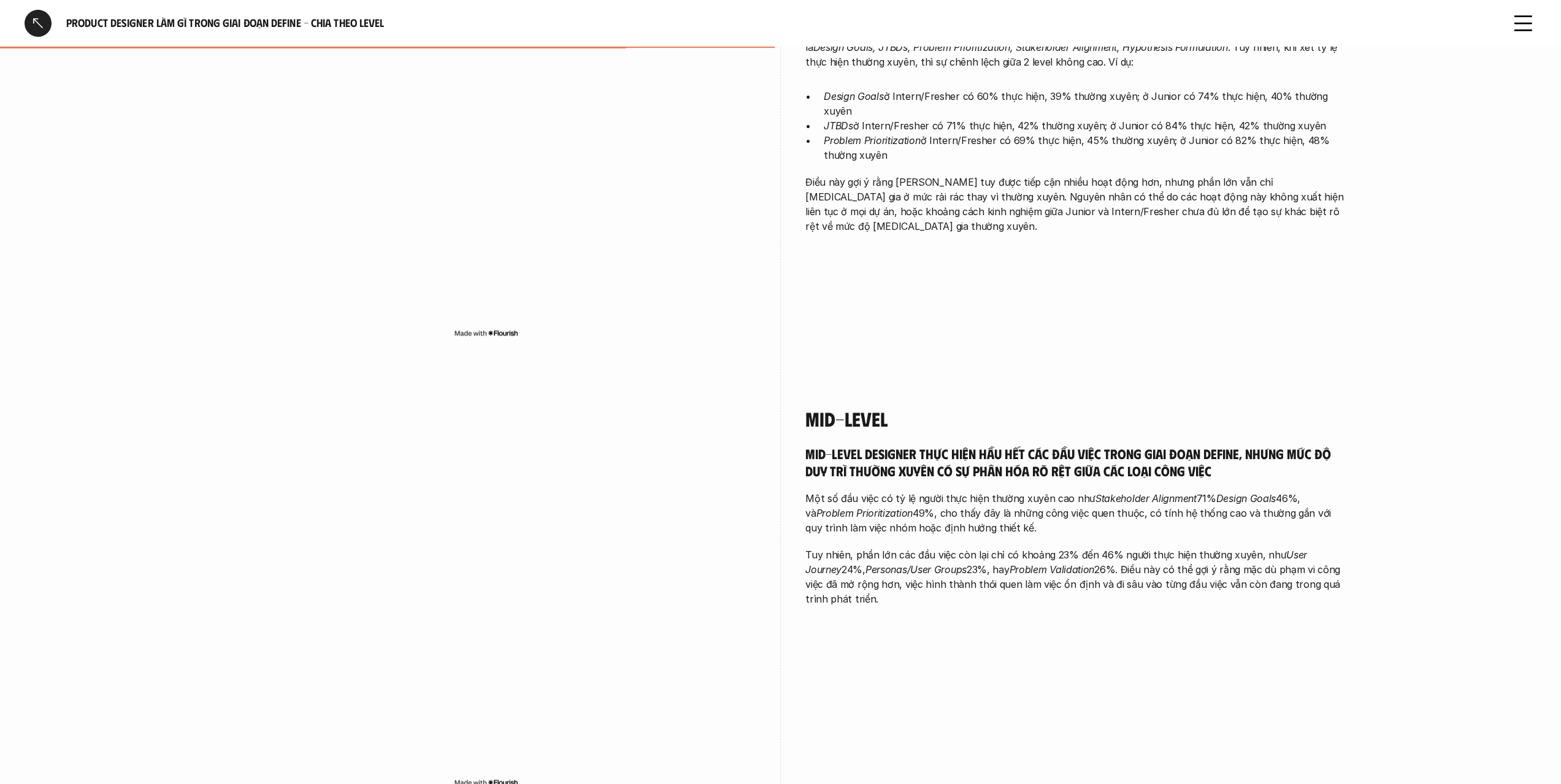
scroll to position [1962, 0]
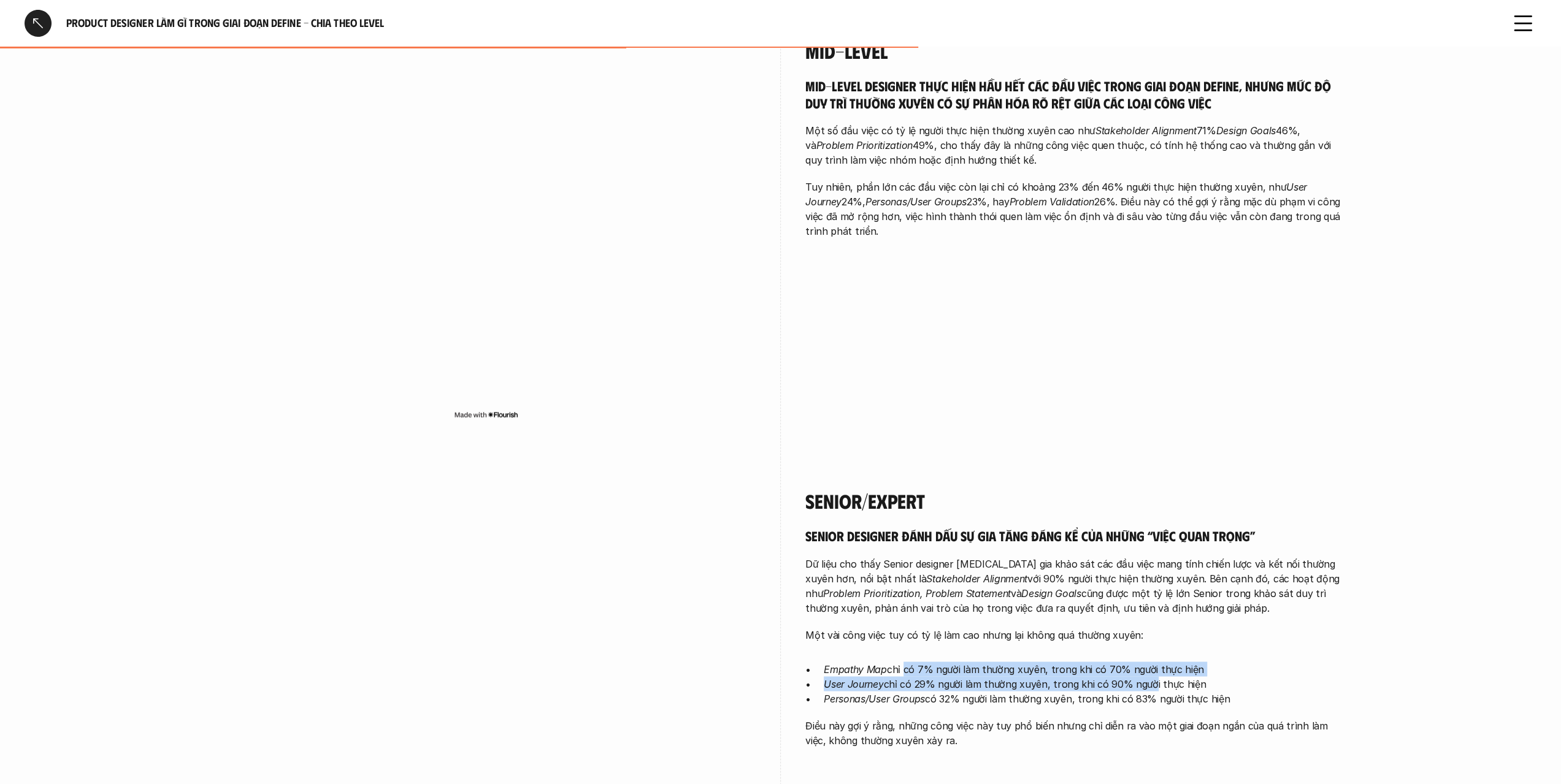
drag, startPoint x: 901, startPoint y: 594, endPoint x: 1150, endPoint y: 609, distance: 249.5
click at [1145, 662] on ul "Empathy Map chỉ có 7% người làm thường xuyên, trong khi có 70% người thực hiện …" at bounding box center [1075, 684] width 540 height 44
click at [1150, 676] on p "User Journey chỉ có 29% người làm thường xuyên, trong khi có 90% người thực hiện" at bounding box center [1085, 683] width 521 height 15
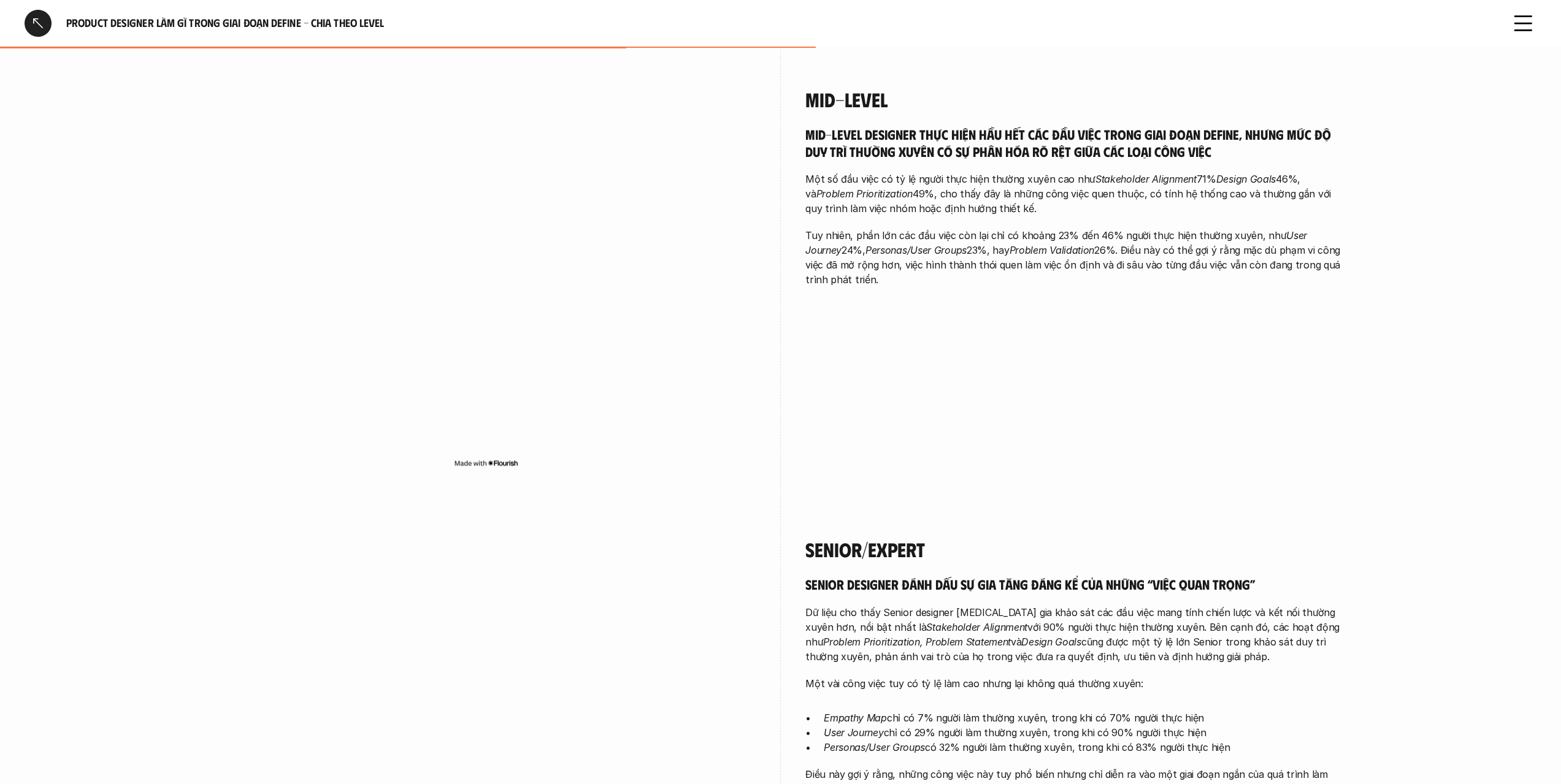
scroll to position [1717, 0]
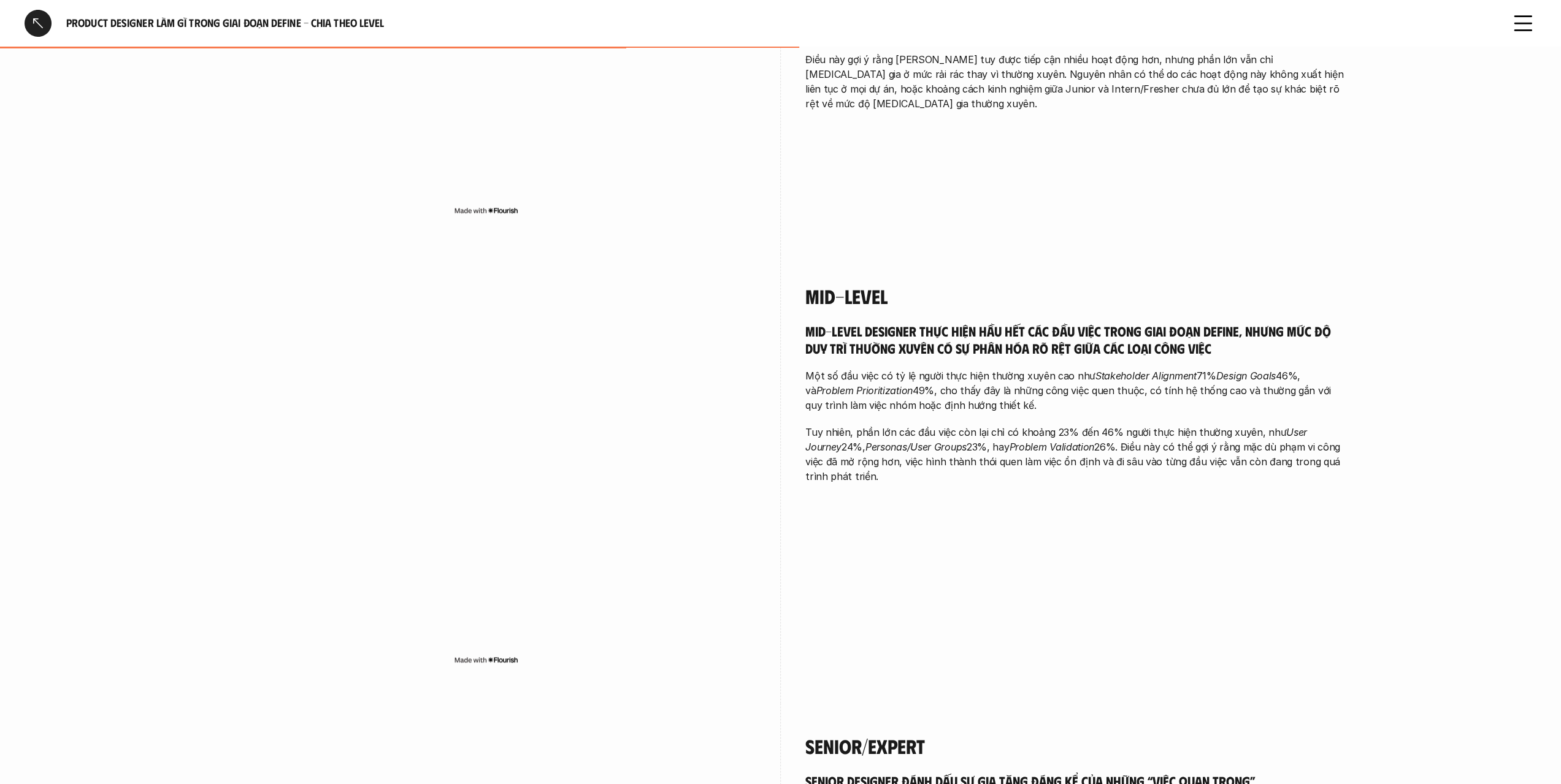
click at [918, 369] on p "Một số đầu việc có tỷ lệ người thực hiện thường xuyên cao như Stakeholder Align…" at bounding box center [1075, 391] width 540 height 44
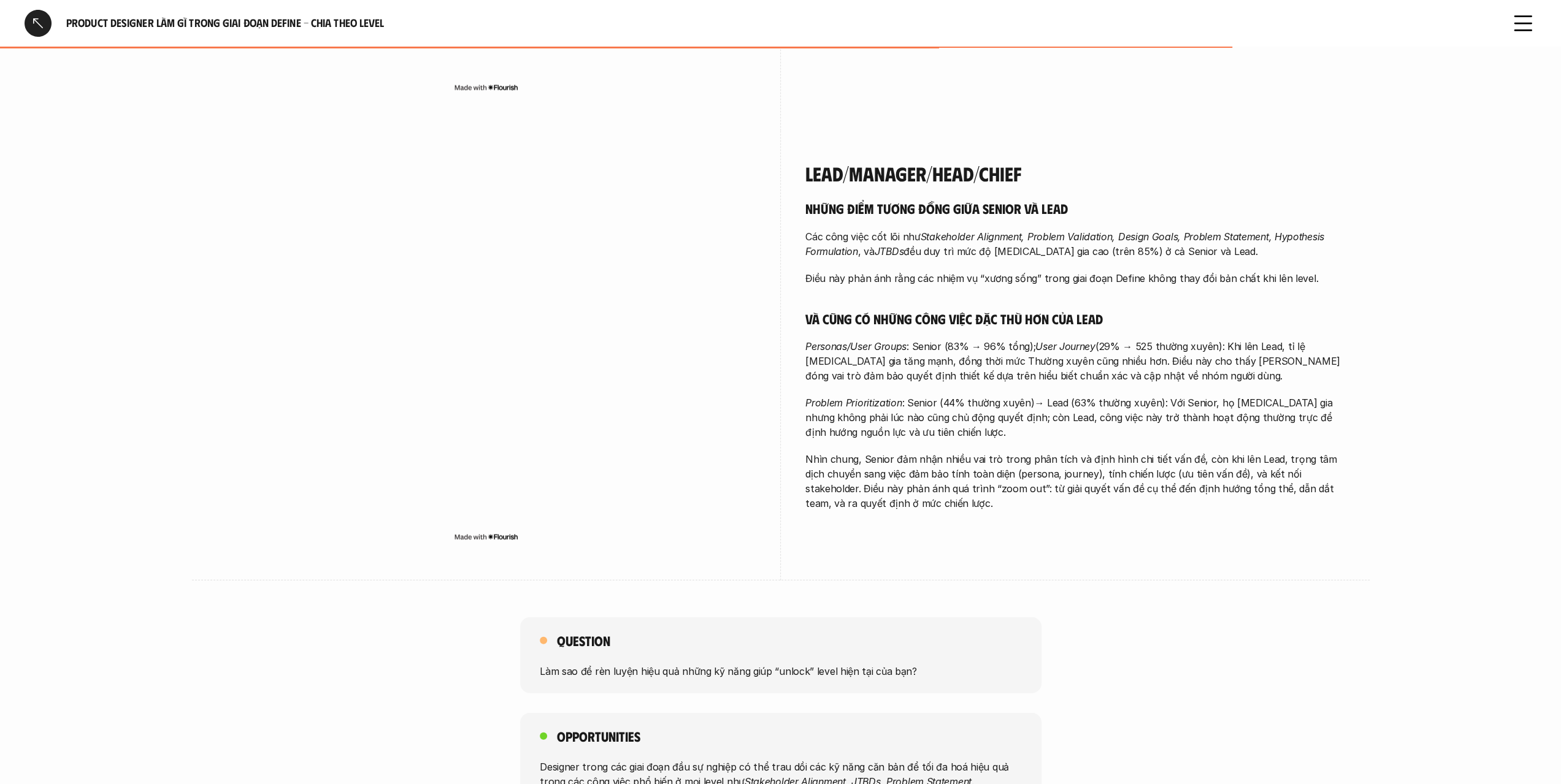
scroll to position [2759, 0]
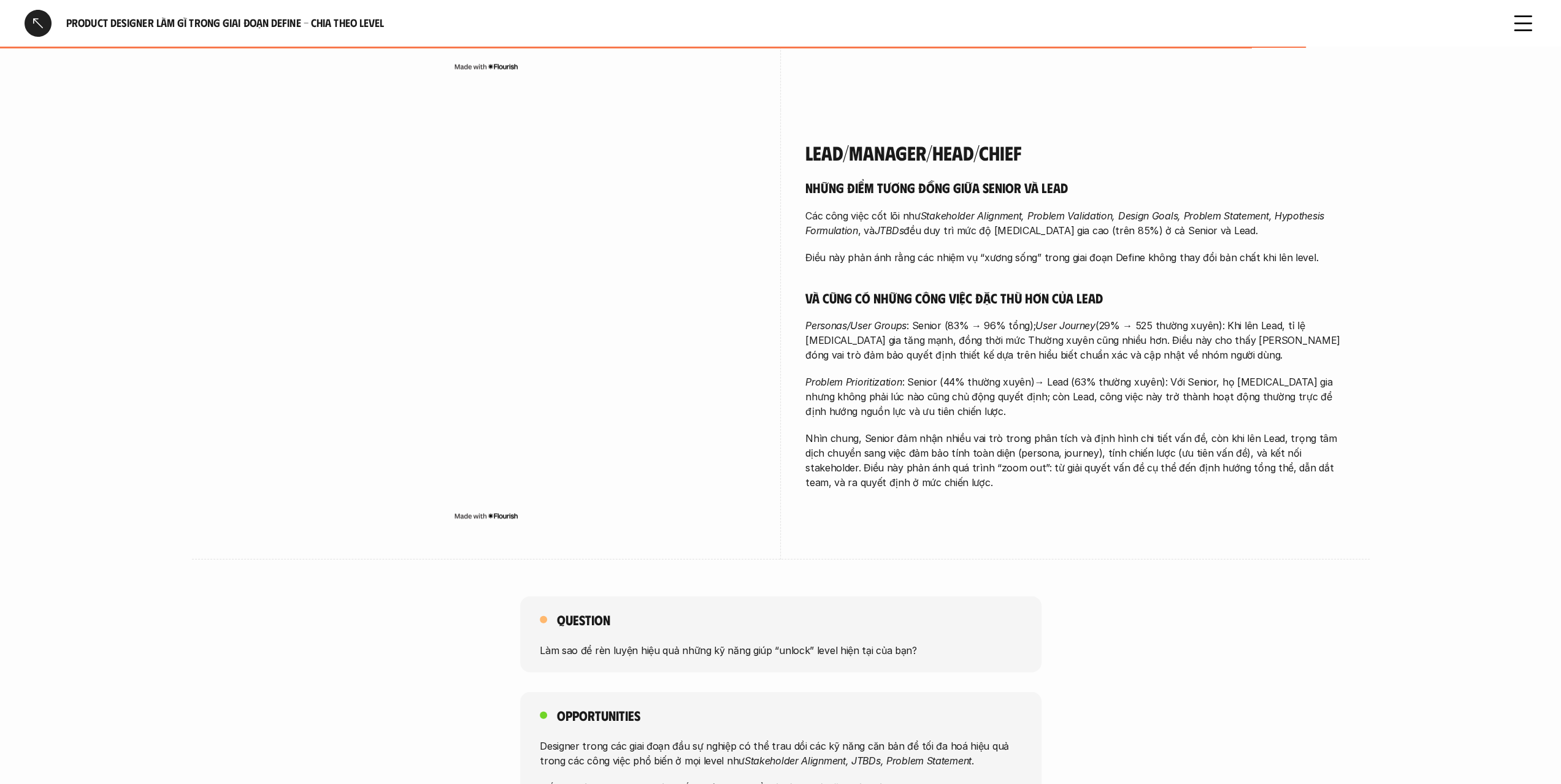
click at [770, 597] on div "Question Làm sao để rèn luyện hiệu quả những kỹ năng giúp “unlock” level hiện t…" at bounding box center [781, 635] width 521 height 76
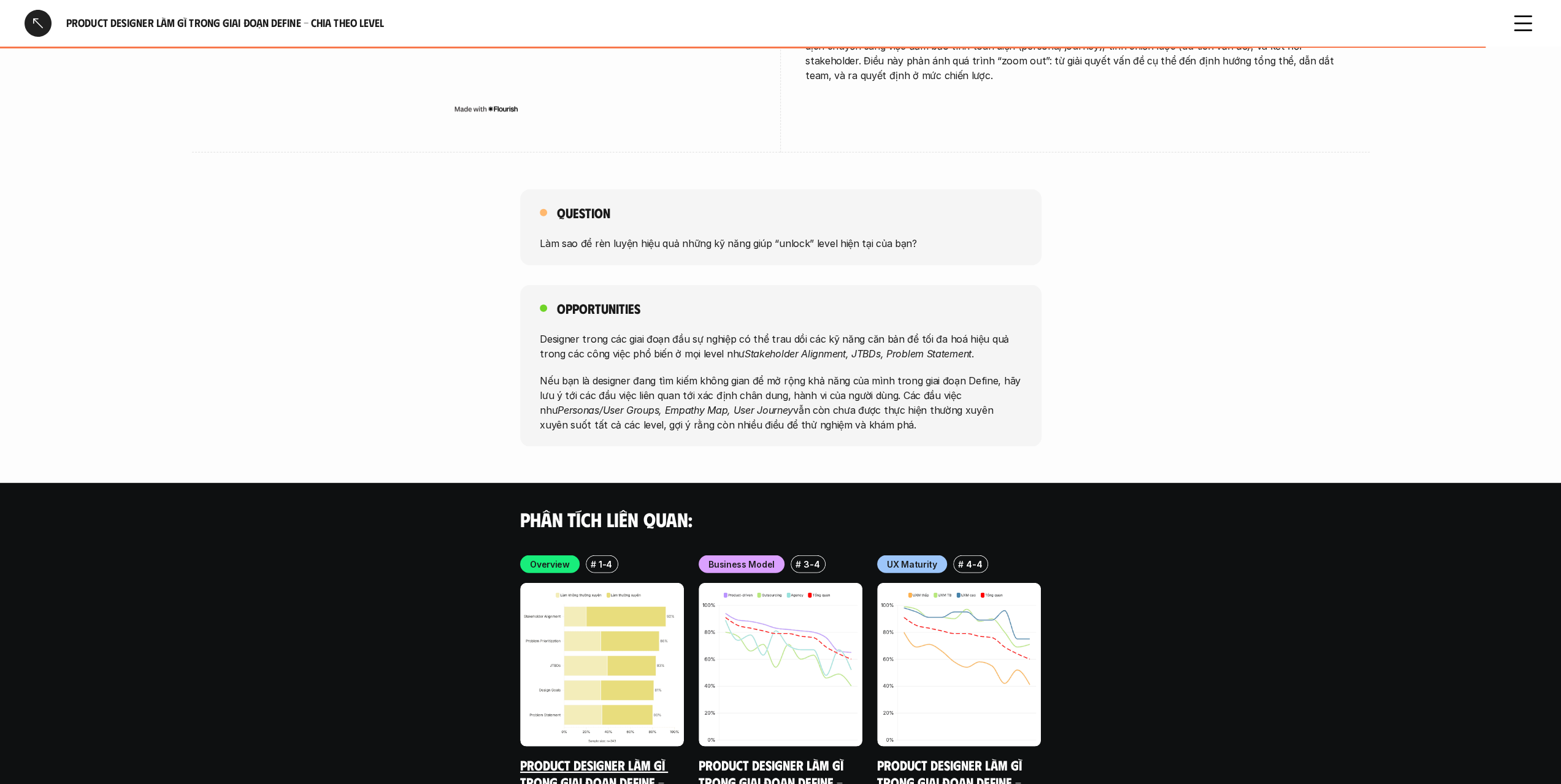
scroll to position [3185, 0]
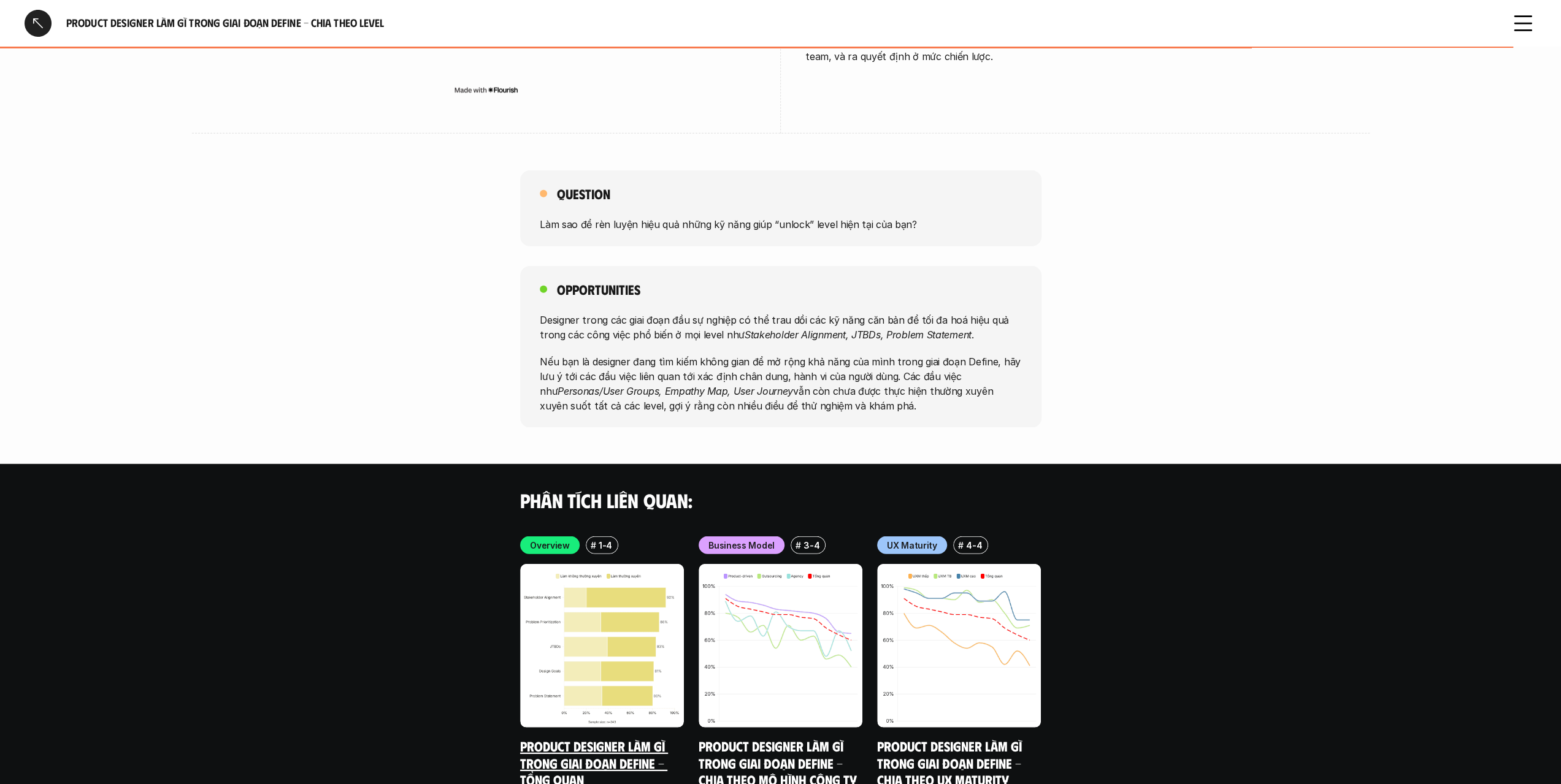
click at [601, 593] on img at bounding box center [602, 646] width 164 height 163
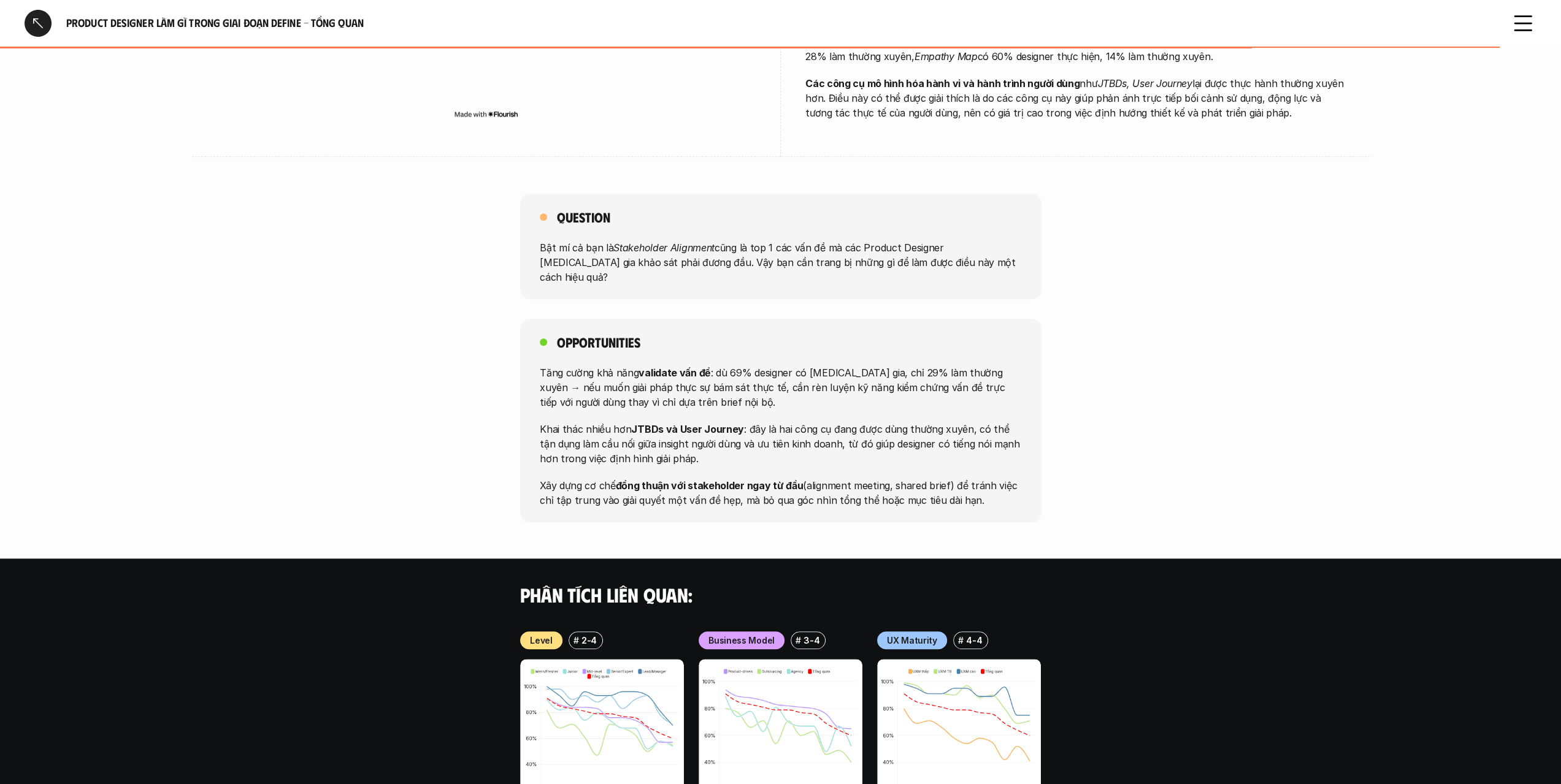
scroll to position [1068, 0]
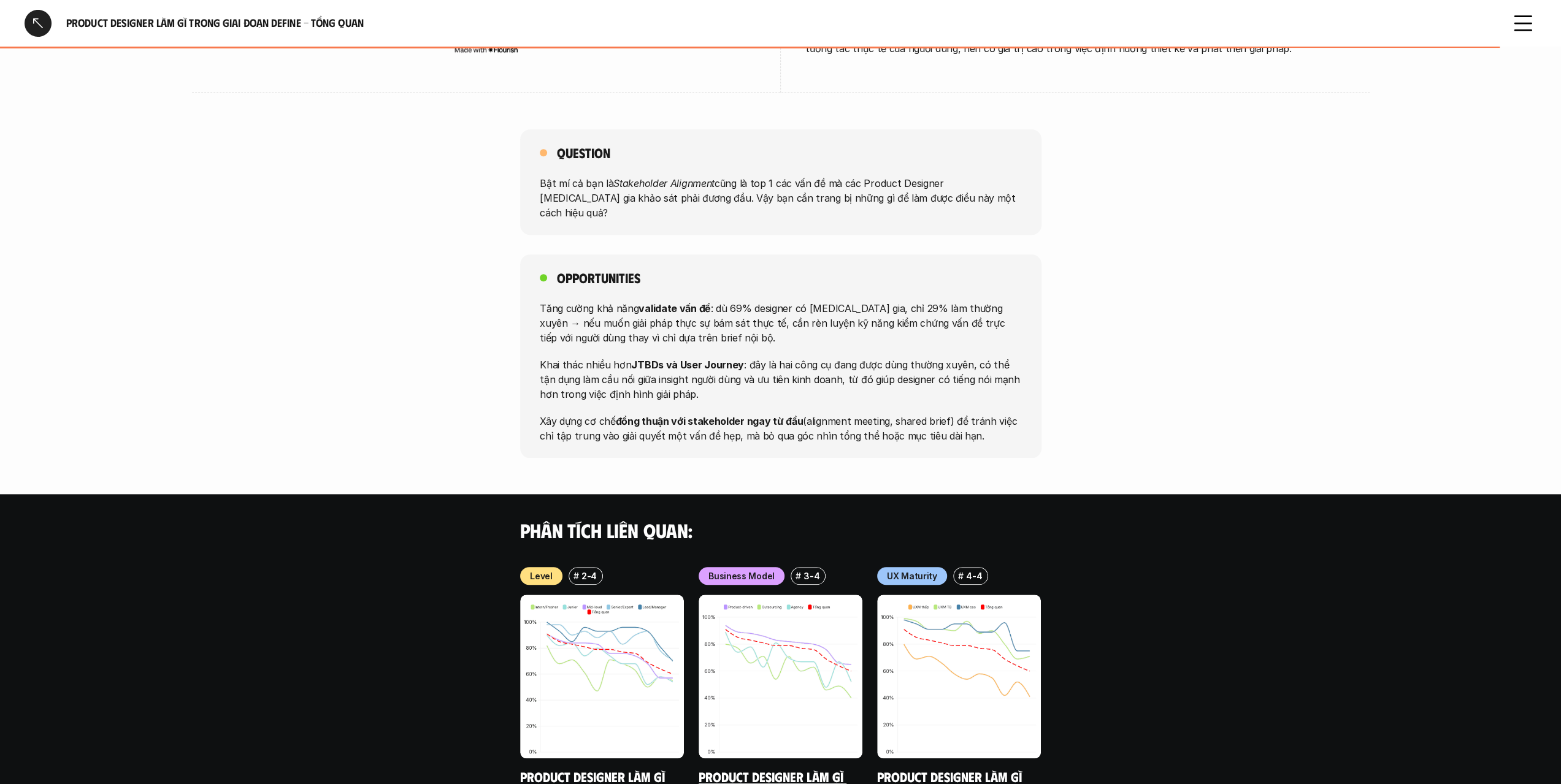
click at [750, 595] on img at bounding box center [780, 676] width 164 height 163
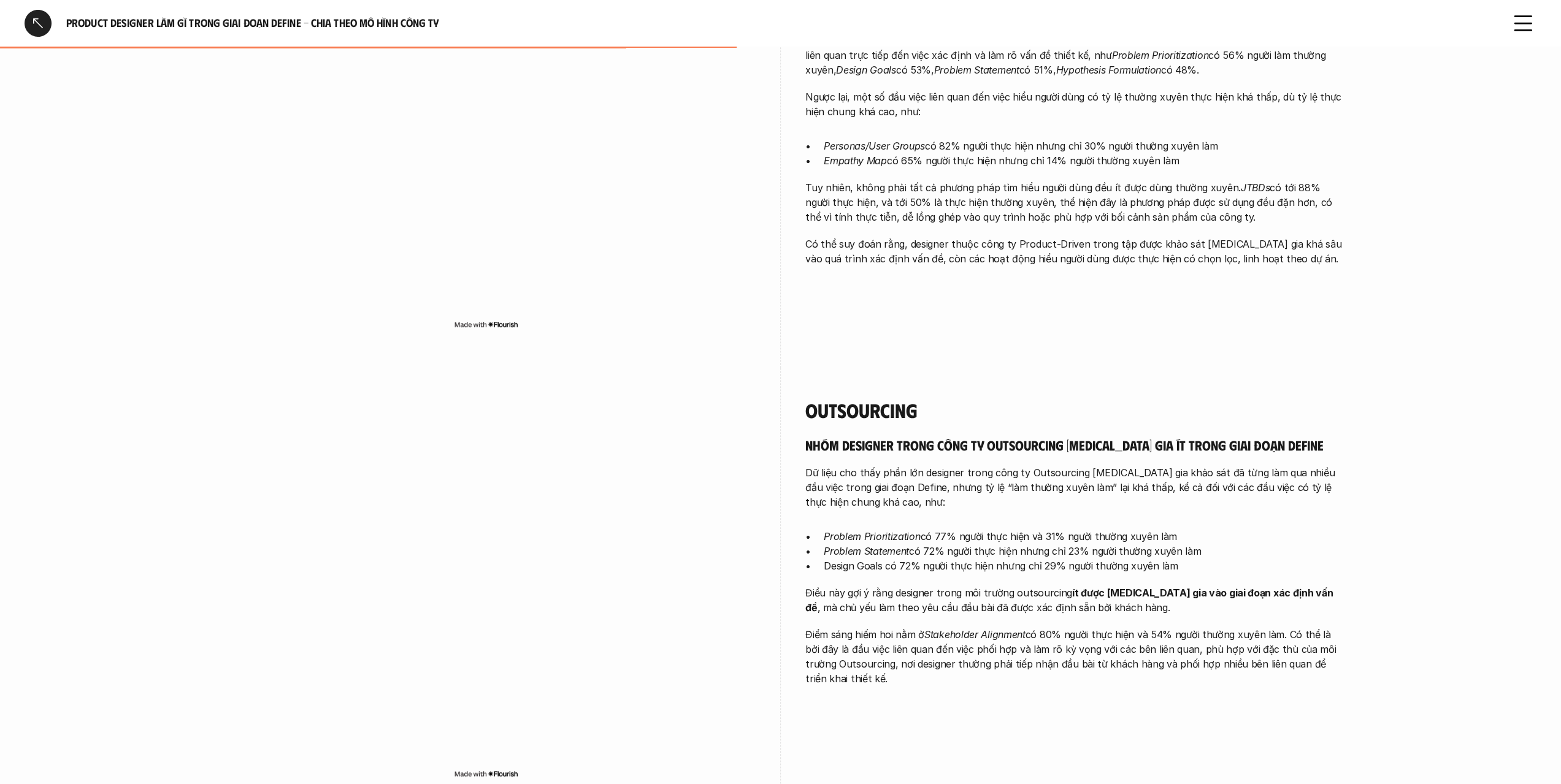
scroll to position [797, 0]
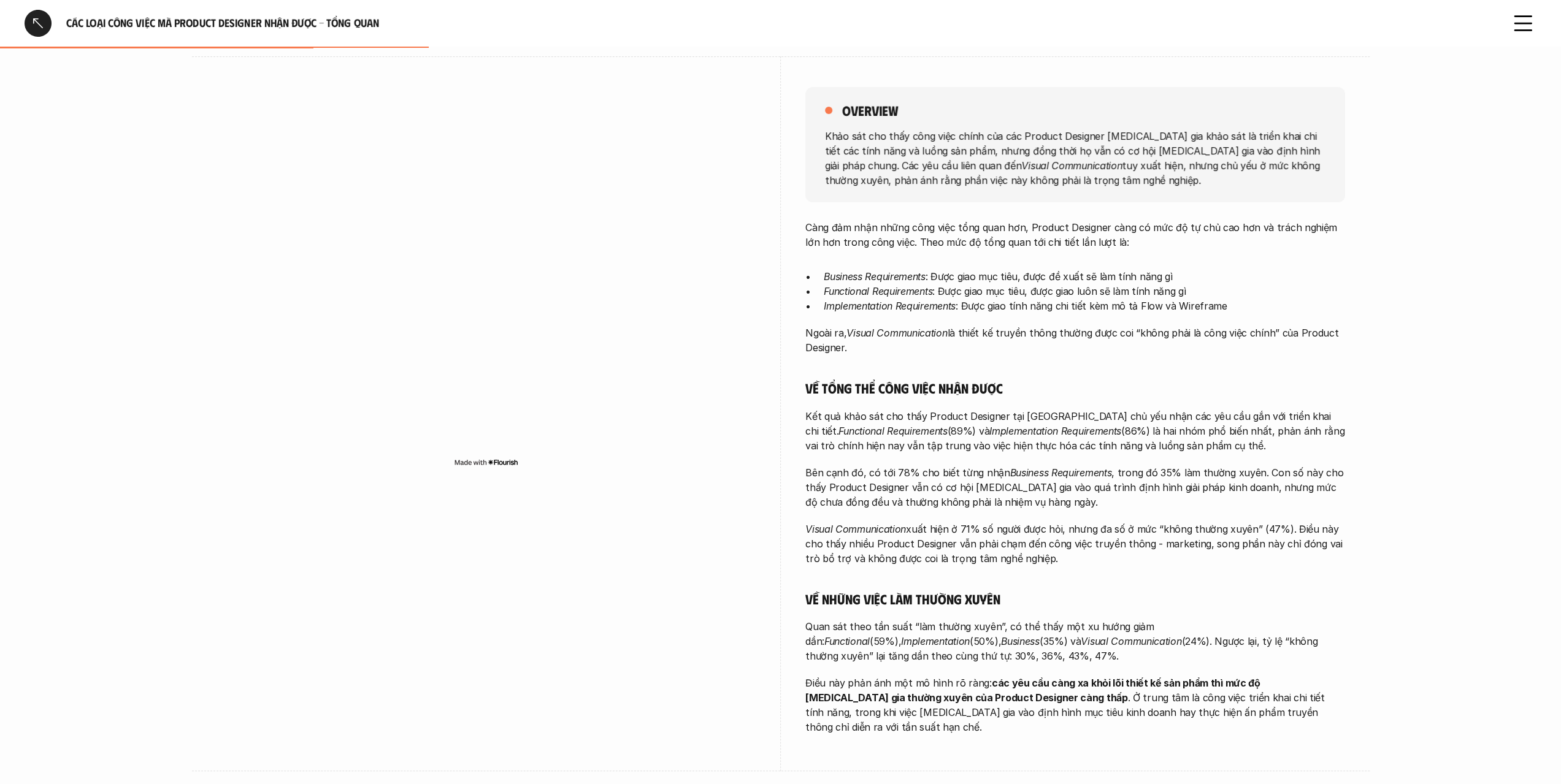
scroll to position [61, 0]
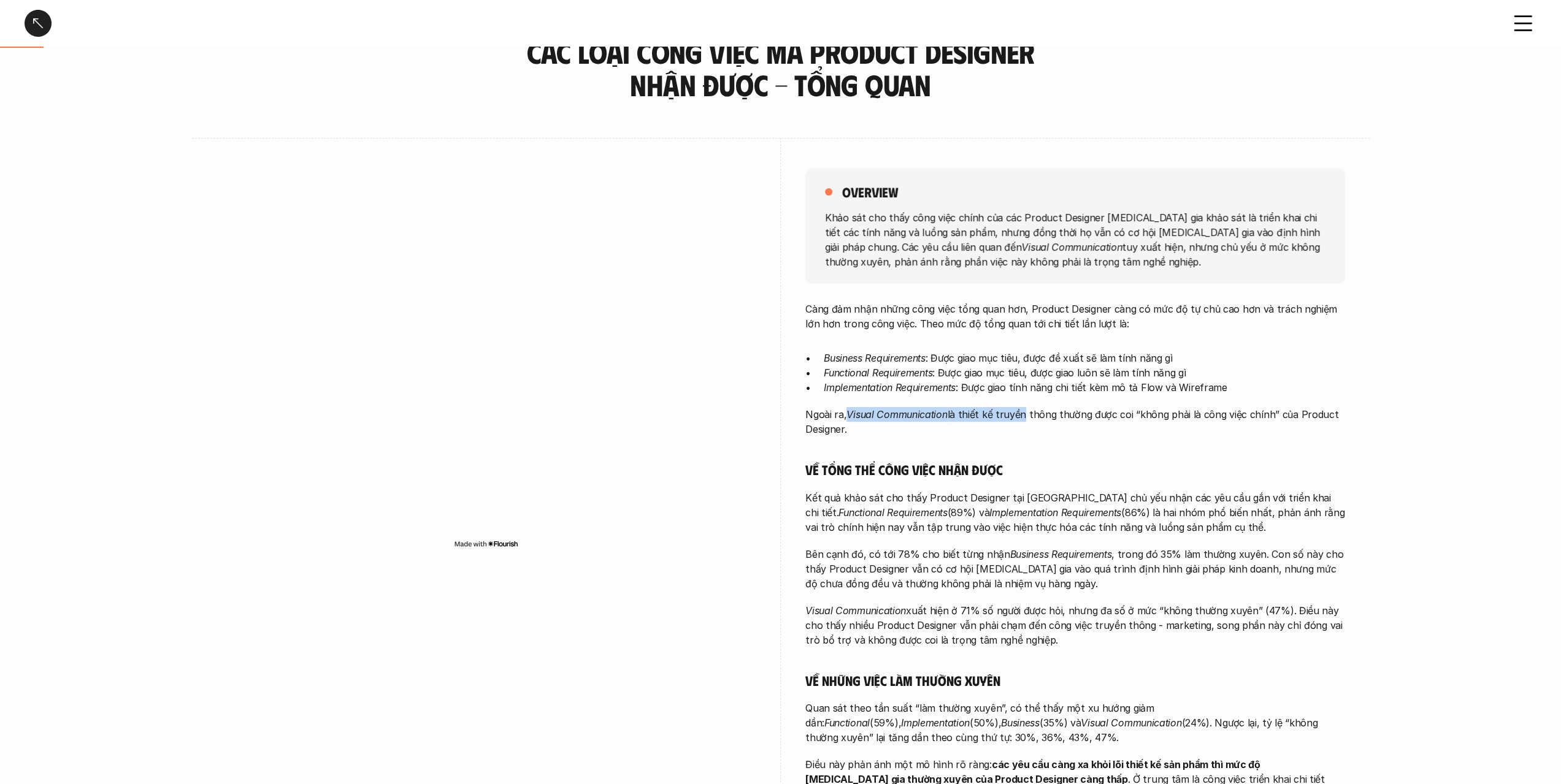
drag, startPoint x: 850, startPoint y: 413, endPoint x: 1066, endPoint y: 412, distance: 216.0
click at [1046, 412] on p "Ngoài ra, Visual Communication là thiết kế truyền thông thường được coi “không …" at bounding box center [1075, 421] width 540 height 29
click at [1066, 412] on p "Ngoài ra, Visual Communication là thiết kế truyền thông thường được coi “không …" at bounding box center [1075, 421] width 540 height 29
